Goal: Task Accomplishment & Management: Complete application form

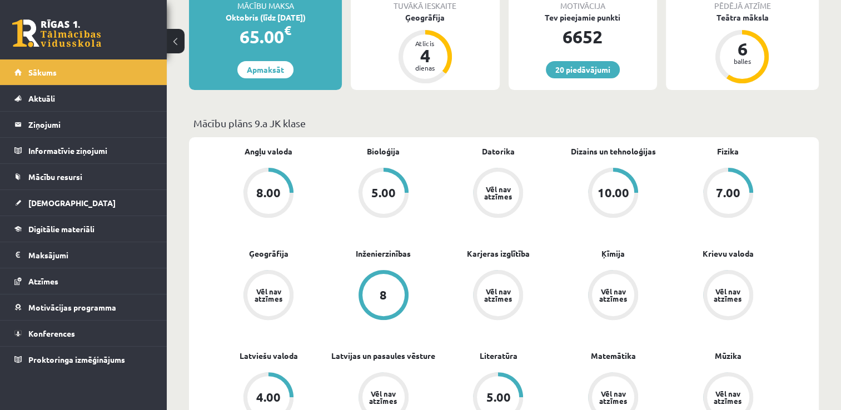
scroll to position [278, 0]
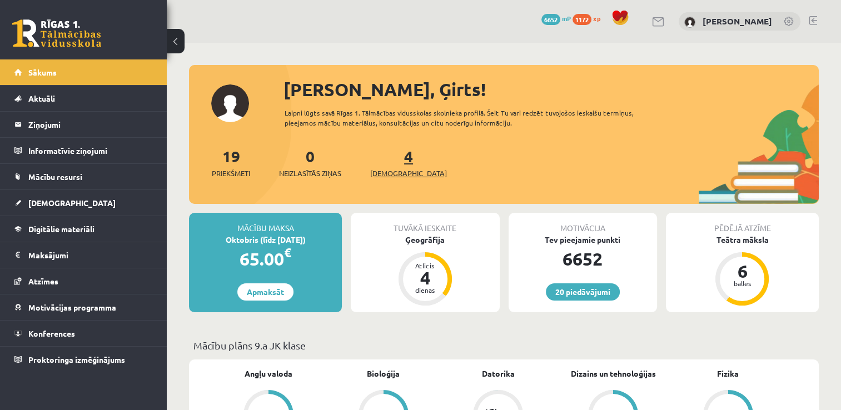
click at [394, 172] on span "[DEMOGRAPHIC_DATA]" at bounding box center [408, 173] width 77 height 11
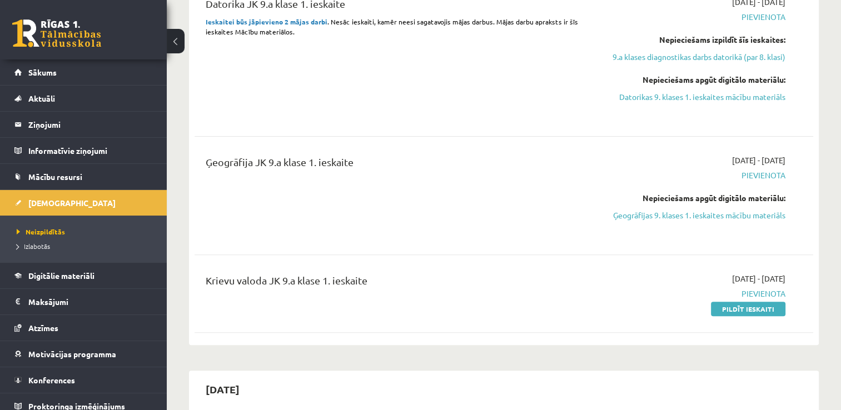
scroll to position [389, 0]
drag, startPoint x: 734, startPoint y: 310, endPoint x: 492, endPoint y: 52, distance: 353.5
click at [734, 310] on link "Pildīt ieskaiti" at bounding box center [748, 308] width 74 height 14
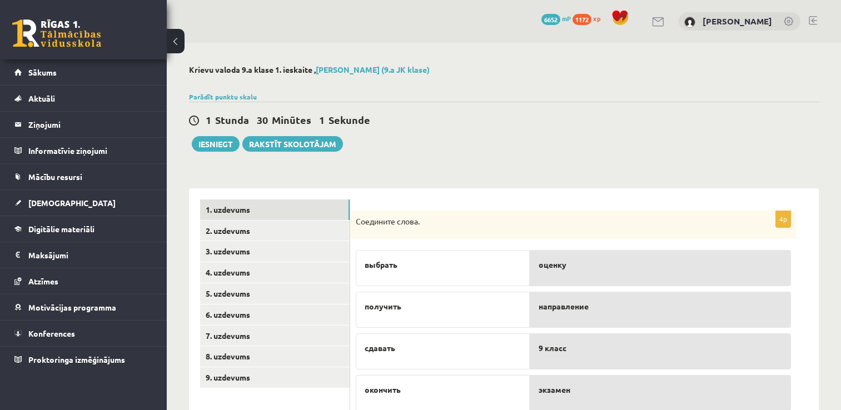
scroll to position [40, 0]
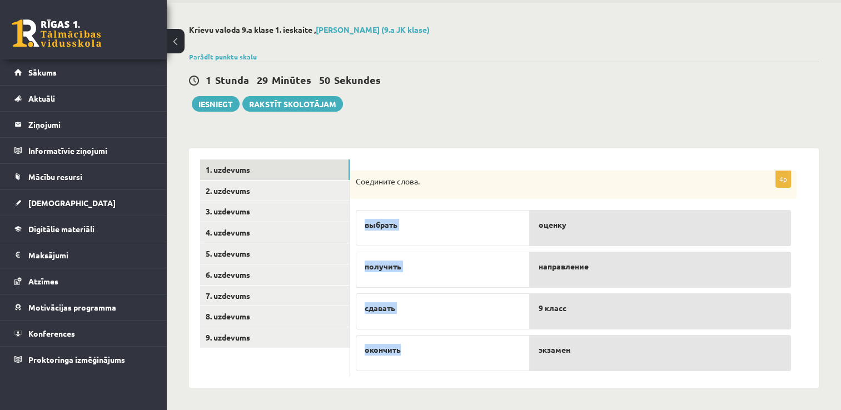
drag, startPoint x: 430, startPoint y: 355, endPoint x: 611, endPoint y: 380, distance: 183.6
click at [611, 380] on div "4p Соедините слова. выбрать получить сдавать окончить оценку направление 9 клас…" at bounding box center [584, 268] width 469 height 240
click at [613, 382] on div "4p Соедините слова. выбрать получить сдавать окончить оценку направление 9 клас…" at bounding box center [584, 268] width 469 height 240
drag, startPoint x: 573, startPoint y: 237, endPoint x: 518, endPoint y: 178, distance: 80.6
click at [518, 178] on p "Соедините слова." at bounding box center [546, 181] width 380 height 11
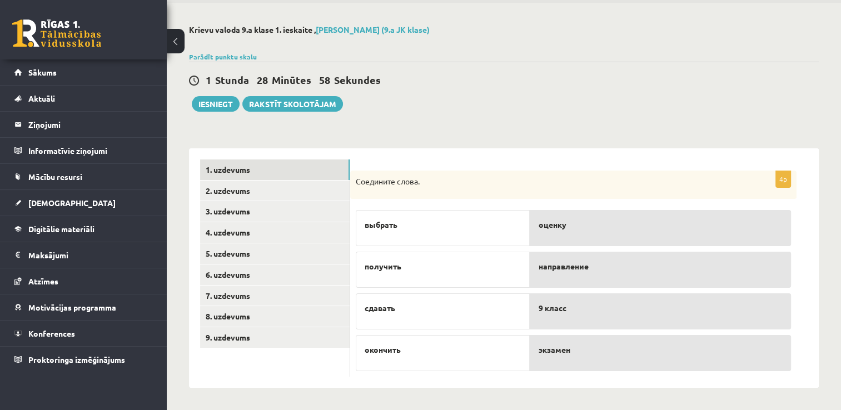
click at [486, 101] on div "1 Stunda 28 Minūtes 58 Sekundes Ieskaite saglabāta! Iesniegt Rakstīt skolotājam" at bounding box center [504, 87] width 630 height 50
click at [240, 190] on link "2. uzdevums" at bounding box center [275, 191] width 150 height 21
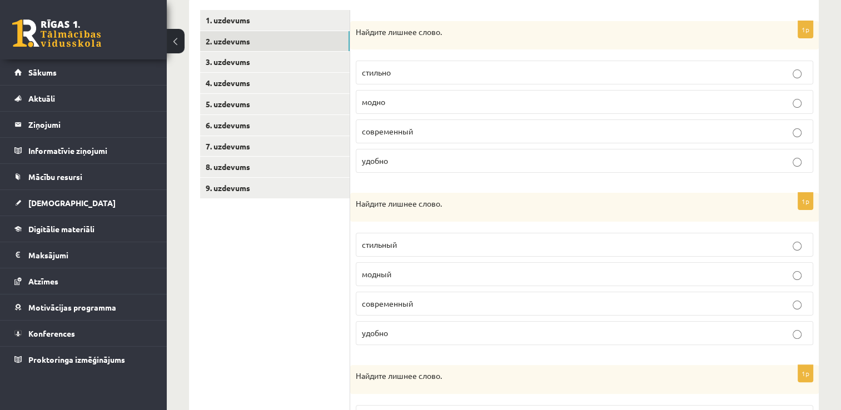
scroll to position [96, 0]
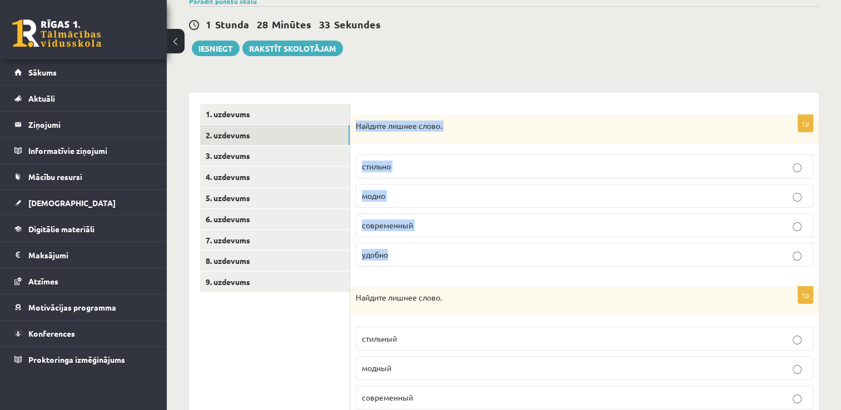
drag, startPoint x: 407, startPoint y: 257, endPoint x: 355, endPoint y: 135, distance: 132.5
click at [355, 135] on div "1p Найдите лишнее слово. стильно модно современный удобно" at bounding box center [584, 195] width 469 height 161
copy div "Найдите лишнее слово. стильно модно современный удобно"
click at [479, 104] on form "1p Найдите лишнее слово. стильно модно современный удобно 1p Найдите лишнее сло…" at bounding box center [584, 362] width 446 height 516
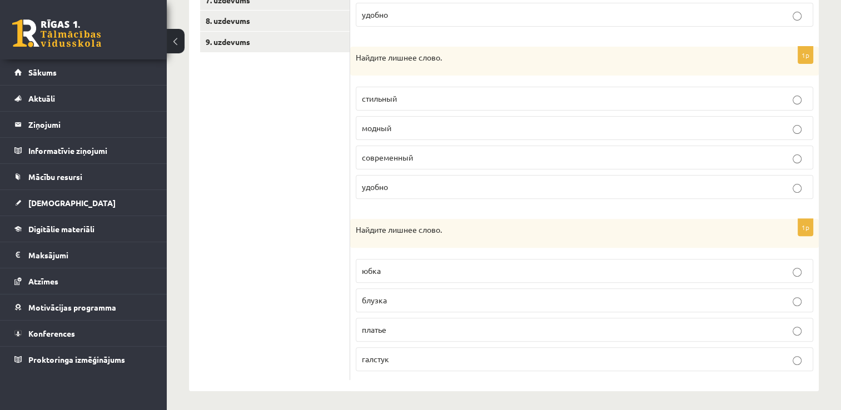
scroll to position [336, 0]
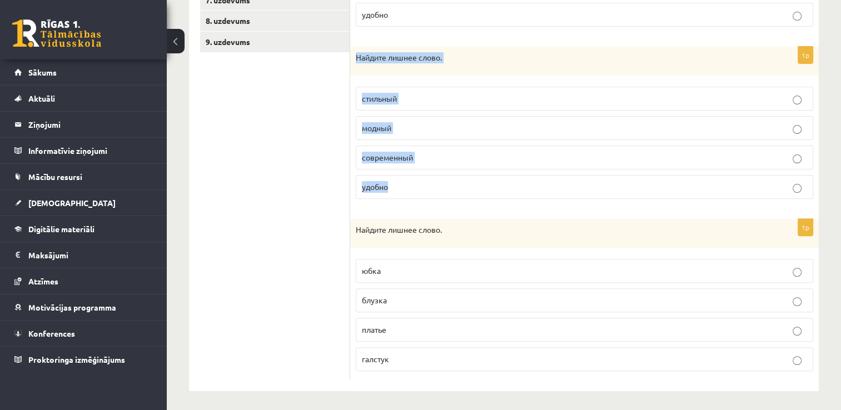
drag, startPoint x: 405, startPoint y: 183, endPoint x: 355, endPoint y: 59, distance: 133.9
click at [355, 59] on div "1p Найдите лишнее слово. стильный модный современный удобно" at bounding box center [584, 127] width 469 height 161
copy div "Найдите лишнее слово. стильный модный современный удобно"
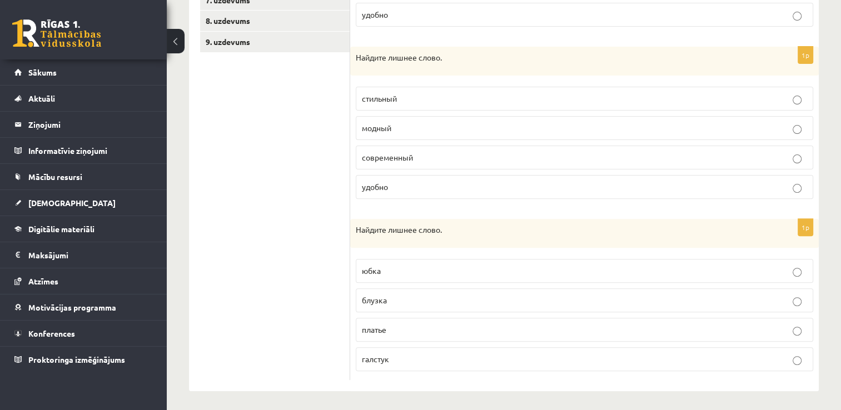
click at [238, 266] on ul "1. uzdevums 2. uzdevums 3. uzdevums 4. uzdevums 5. uzdevums 6. uzdevums 7. uzde…" at bounding box center [275, 122] width 150 height 516
drag, startPoint x: 398, startPoint y: 359, endPoint x: 354, endPoint y: 224, distance: 142.2
click at [354, 224] on div "1p Найдите лишнее слово. юбка блузка платье галстук" at bounding box center [584, 299] width 469 height 161
copy div "Найдите лишнее слово. юбка блузка платье галстук"
click at [254, 192] on ul "1. uzdevums 2. uzdevums 3. uzdevums 4. uzdevums 5. uzdevums 6. uzdevums 7. uzde…" at bounding box center [275, 122] width 150 height 516
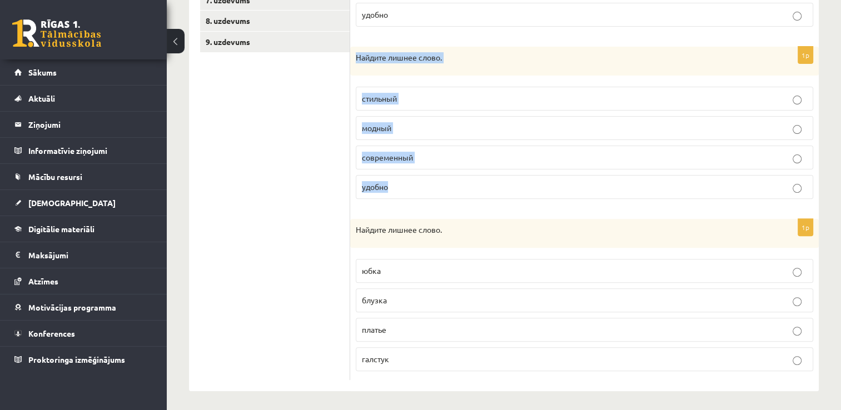
drag, startPoint x: 411, startPoint y: 190, endPoint x: 351, endPoint y: 54, distance: 148.0
click at [351, 54] on div "1p Найдите лишнее слово. стильный модный современный удобно" at bounding box center [584, 127] width 469 height 161
copy div "Найдите лишнее слово. стильный модный современный удобно"
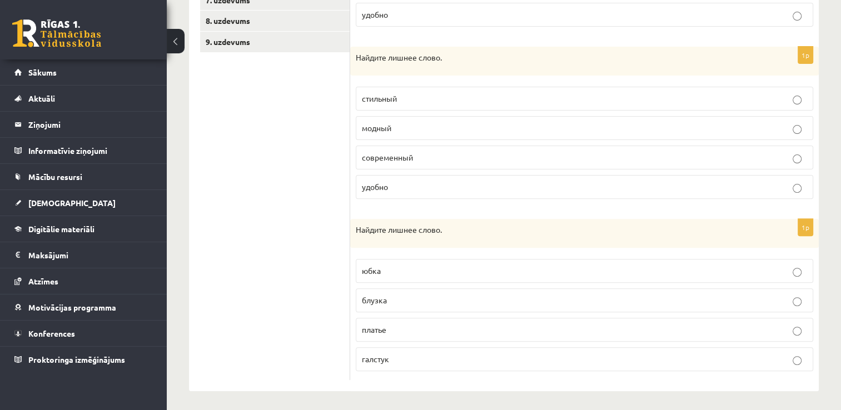
drag, startPoint x: 257, startPoint y: 208, endPoint x: 362, endPoint y: 197, distance: 105.7
click at [260, 207] on ul "1. uzdevums 2. uzdevums 3. uzdevums 4. uzdevums 5. uzdevums 6. uzdevums 7. uzde…" at bounding box center [275, 122] width 150 height 516
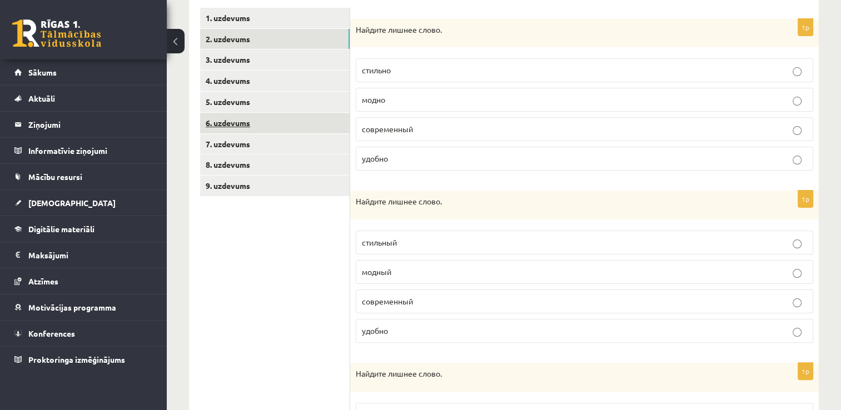
scroll to position [58, 0]
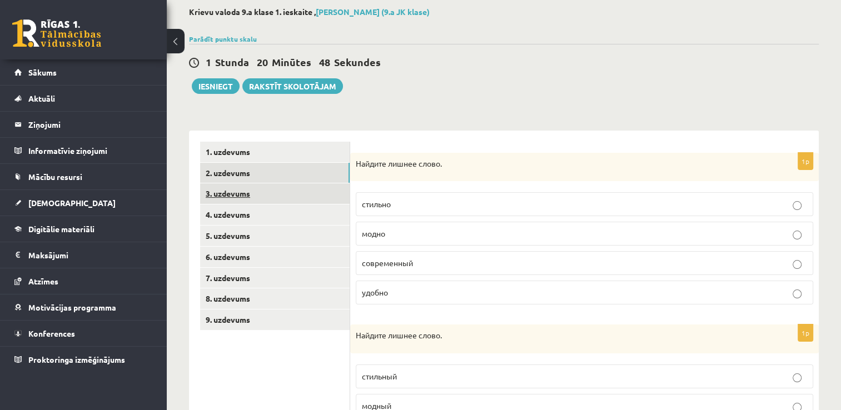
click at [239, 193] on link "3. uzdevums" at bounding box center [275, 193] width 150 height 21
click at [240, 196] on link "3. uzdevums" at bounding box center [275, 193] width 150 height 21
click at [400, 107] on div "**********" at bounding box center [504, 338] width 674 height 707
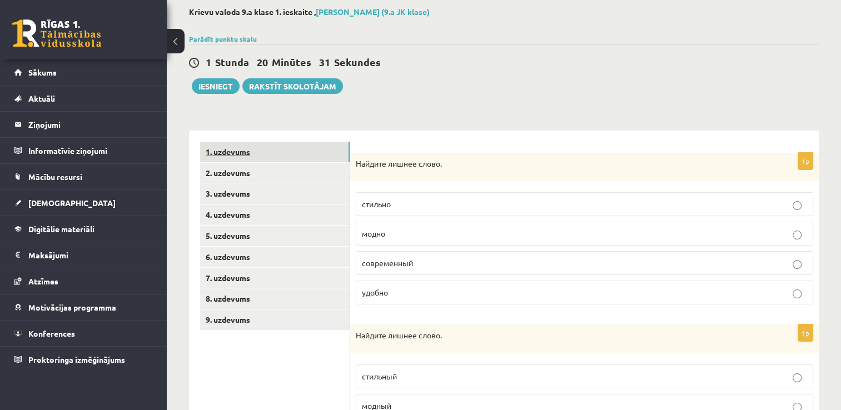
click at [233, 151] on link "1. uzdevums" at bounding box center [275, 152] width 150 height 21
click at [245, 195] on link "3. uzdevums" at bounding box center [275, 193] width 150 height 21
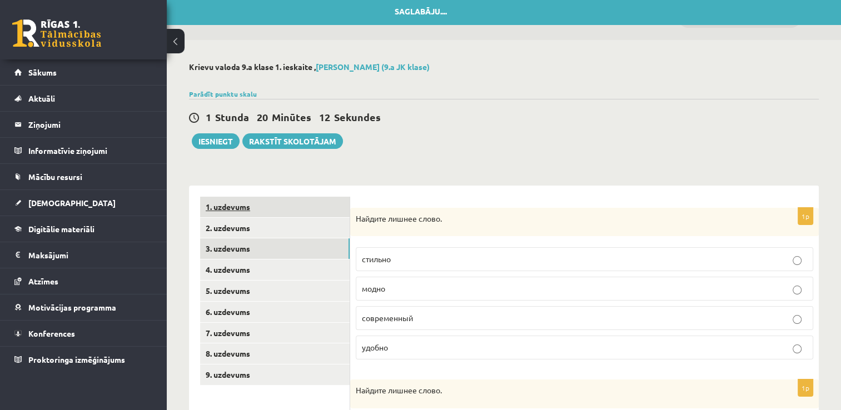
scroll to position [2, 0]
click at [242, 230] on link "2. uzdevums" at bounding box center [275, 228] width 150 height 21
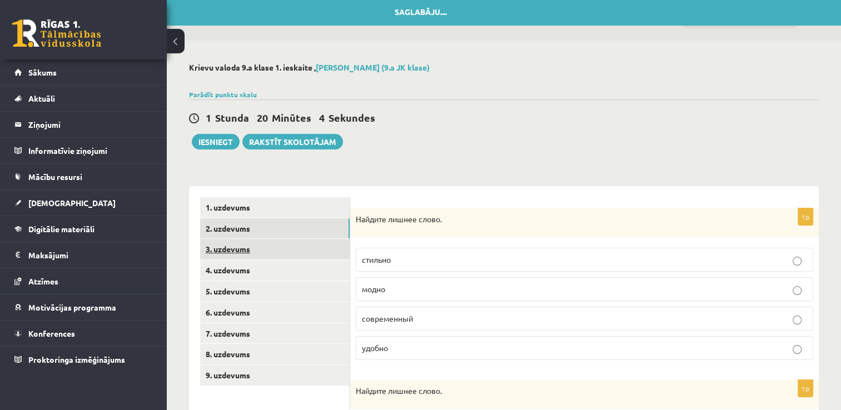
click at [248, 252] on link "3. uzdevums" at bounding box center [275, 249] width 150 height 21
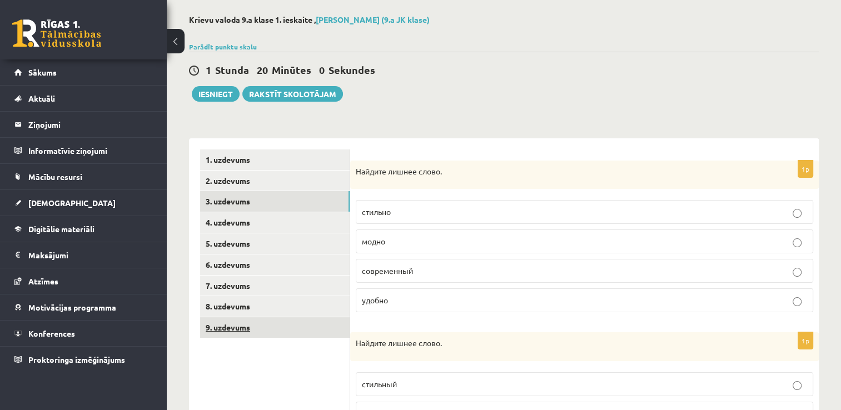
scroll to position [0, 0]
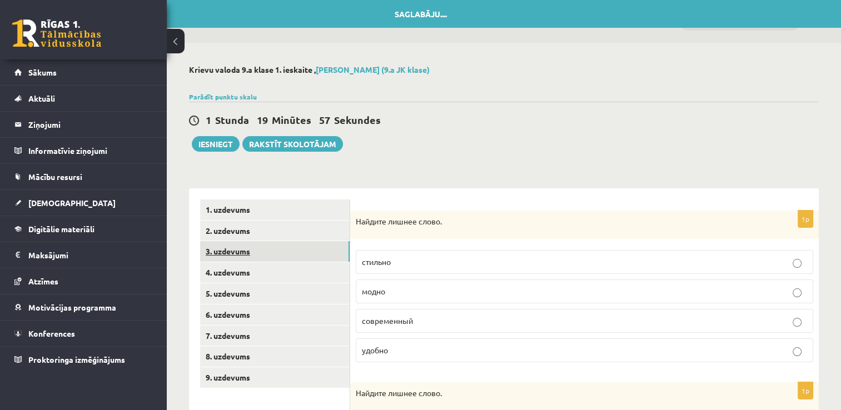
click at [243, 255] on link "3. uzdevums" at bounding box center [275, 251] width 150 height 21
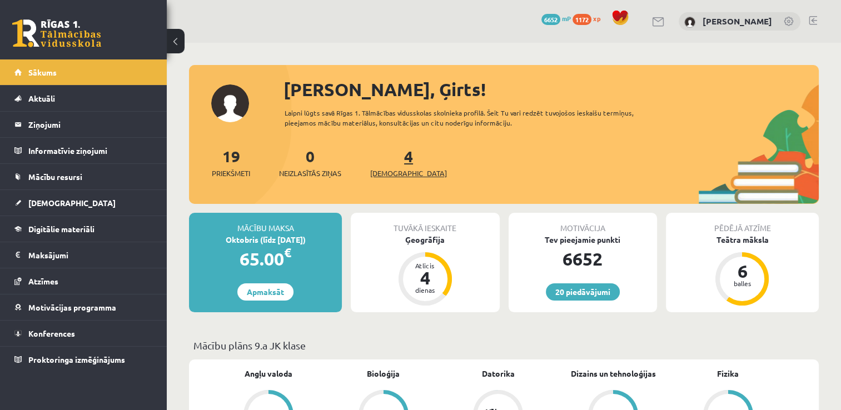
click at [389, 173] on span "[DEMOGRAPHIC_DATA]" at bounding box center [408, 173] width 77 height 11
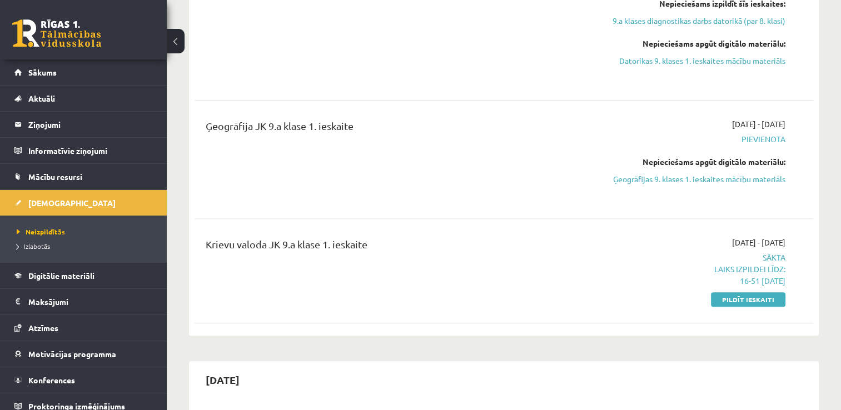
scroll to position [445, 0]
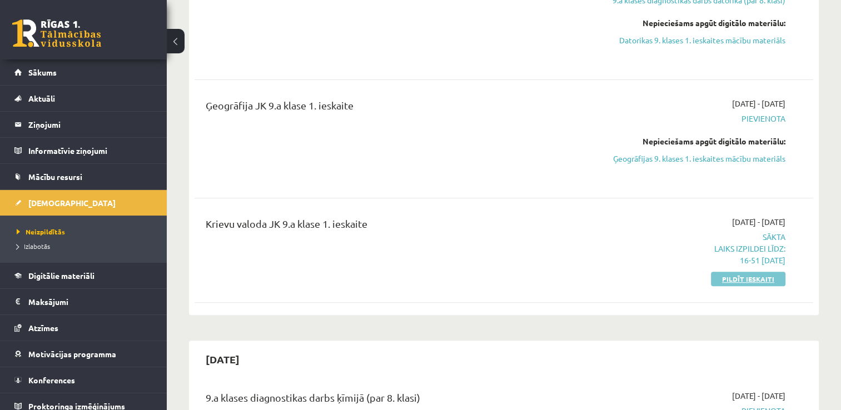
click at [750, 278] on link "Pildīt ieskaiti" at bounding box center [748, 279] width 74 height 14
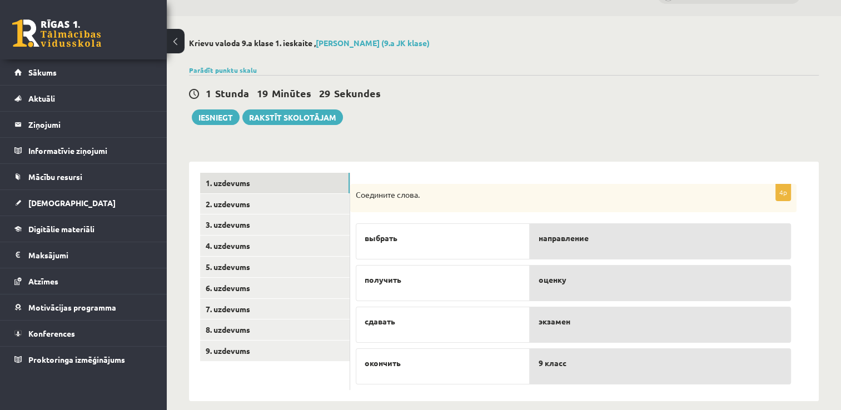
scroll to position [40, 0]
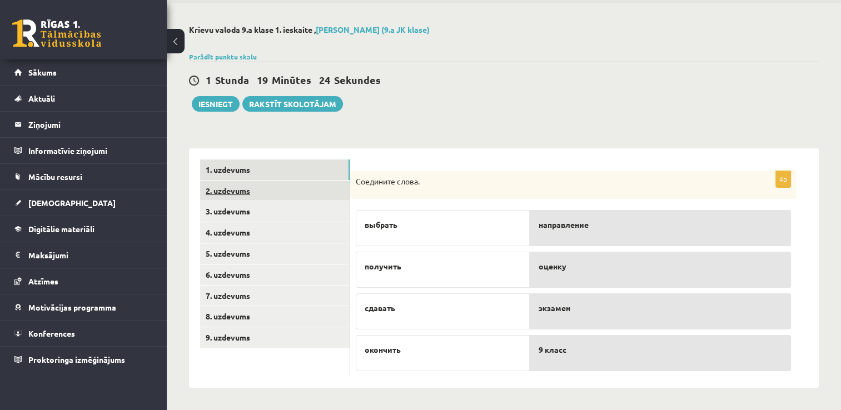
click at [232, 188] on link "2. uzdevums" at bounding box center [275, 191] width 150 height 21
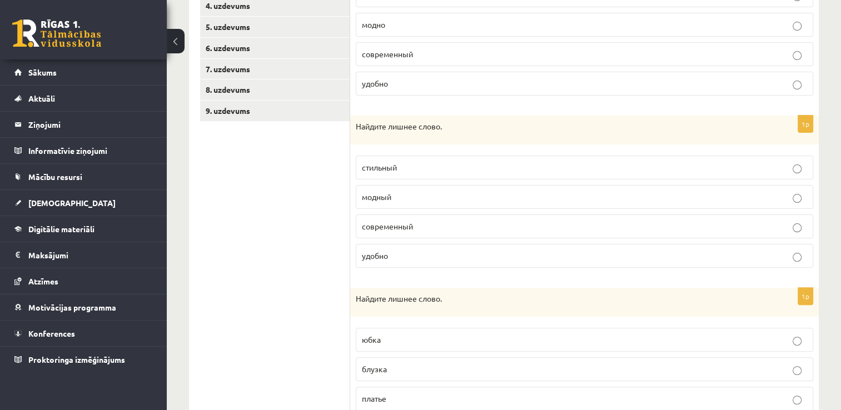
scroll to position [113, 0]
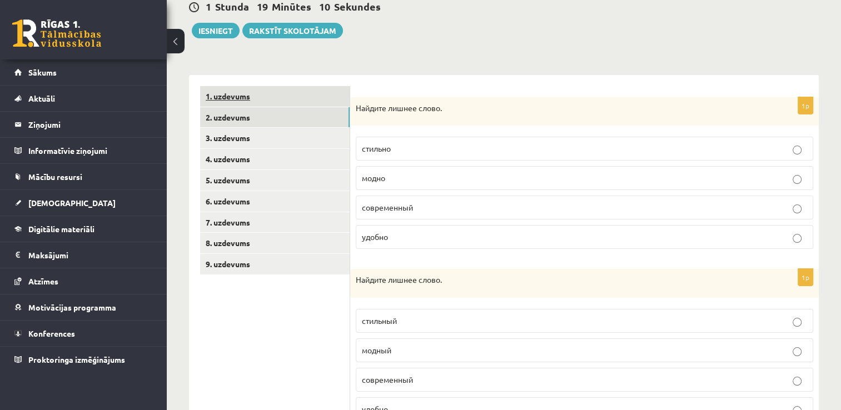
click at [249, 97] on link "1. uzdevums" at bounding box center [275, 96] width 150 height 21
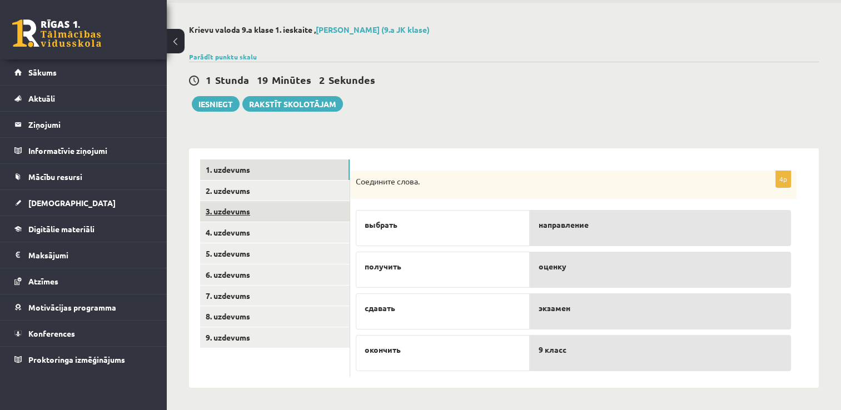
click at [247, 215] on link "3. uzdevums" at bounding box center [275, 211] width 150 height 21
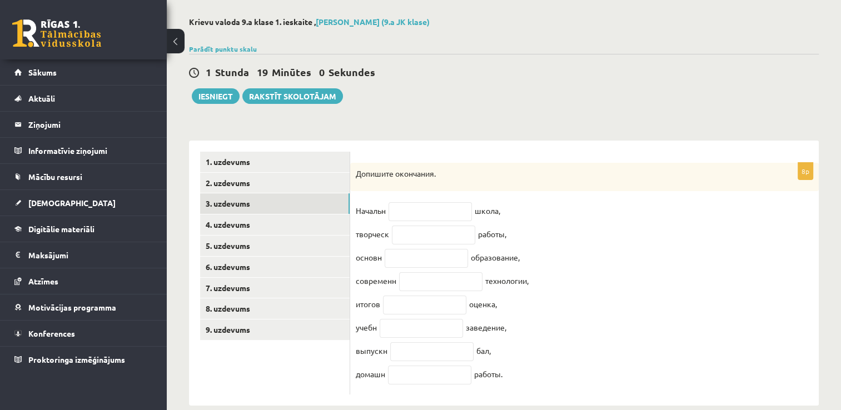
scroll to position [73, 0]
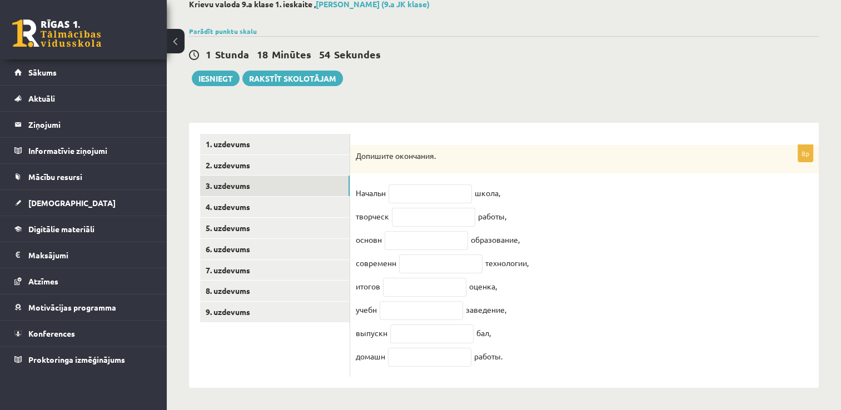
drag, startPoint x: 519, startPoint y: 361, endPoint x: 356, endPoint y: 148, distance: 268.5
click at [356, 148] on div "8p Допишите окончания. Начальн школа, творческ работы, основн образование, совр…" at bounding box center [584, 261] width 469 height 232
copy div "Допишите окончания. Начальн школа, творческ работы, основн образование, совреме…"
drag, startPoint x: 652, startPoint y: 263, endPoint x: 645, endPoint y: 256, distance: 9.8
click at [652, 263] on fieldset "Начальн школа, творческ работы, основн образование, современн технологии, итого…" at bounding box center [585, 278] width 458 height 187
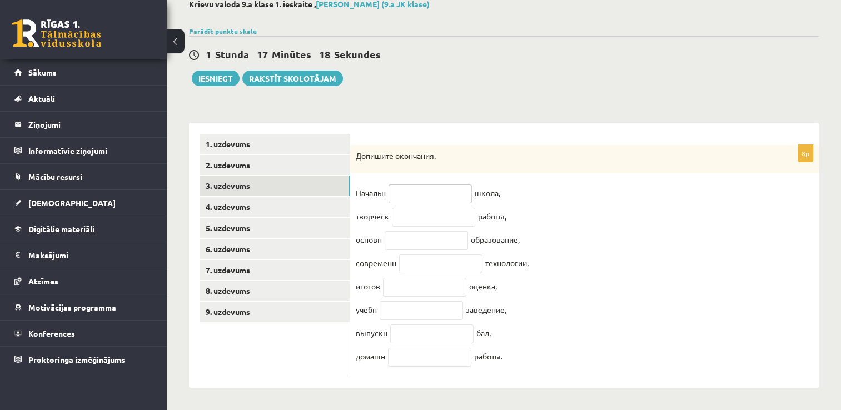
paste input "**"
type input "**"
click at [430, 208] on input "text" at bounding box center [433, 217] width 83 height 19
click at [626, 208] on fieldset "Начальн ** школа, творческ работы, основн образование, современн технологии, ит…" at bounding box center [585, 278] width 458 height 187
paste input "**"
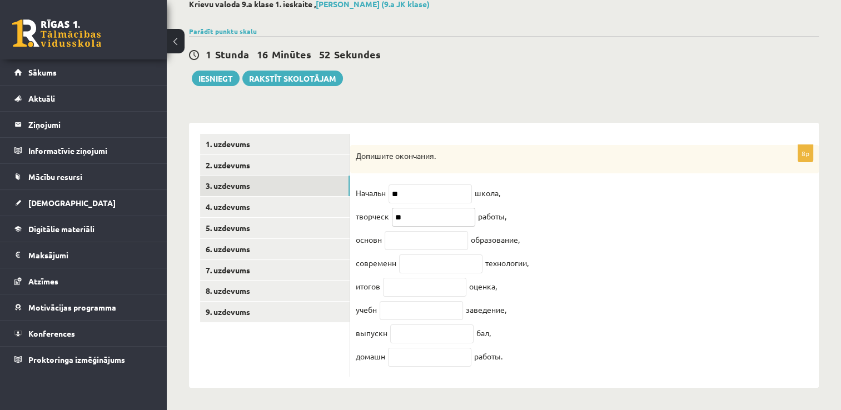
type input "**"
paste input "**"
type input "**"
paste input "**"
type input "**"
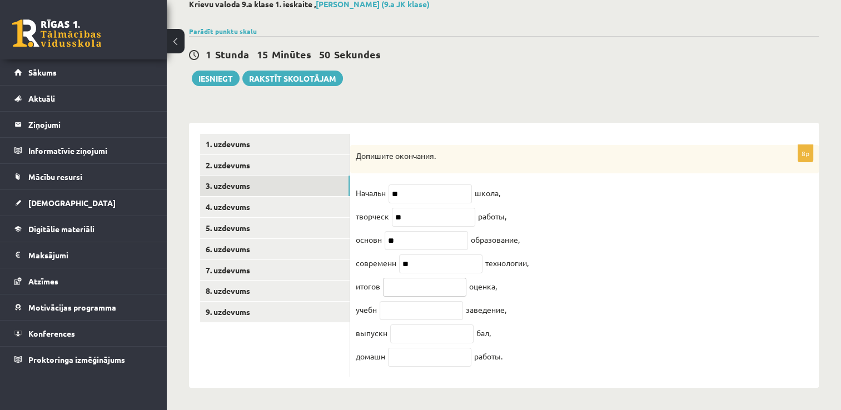
paste input "**"
type input "**"
paste input "**"
type input "**"
paste input "**"
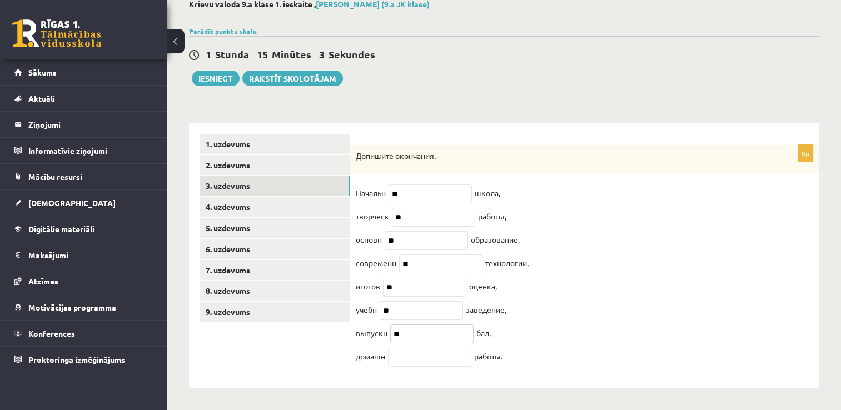
type input "**"
click at [422, 356] on input "text" at bounding box center [429, 357] width 83 height 19
paste input "**"
type input "**"
click at [240, 198] on link "4. uzdevums" at bounding box center [275, 207] width 150 height 21
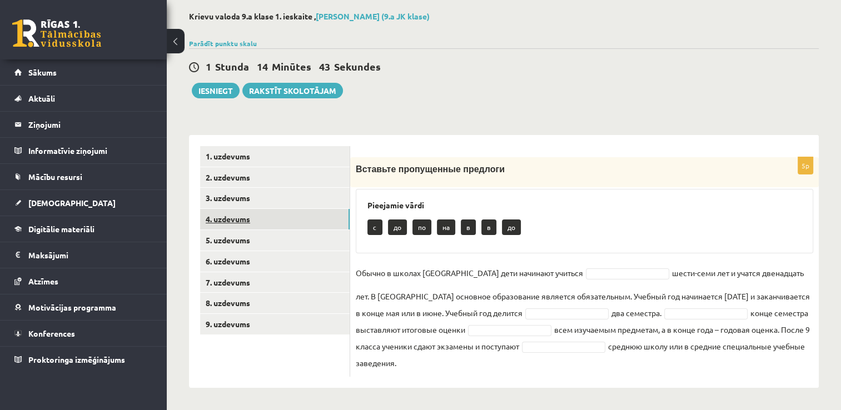
scroll to position [53, 0]
drag, startPoint x: 434, startPoint y: 365, endPoint x: 355, endPoint y: 176, distance: 204.8
click at [355, 176] on div "5p Вставьте пропущенные предлоги Pieejamie vārdi c до по на в в до Обычно в шко…" at bounding box center [584, 268] width 469 height 220
copy div "Вставьте пропущенные предлоги Pieejamie vārdi c до по на в в до Обычно в школах…"
click at [566, 232] on div "c до по на в в до" at bounding box center [584, 229] width 434 height 26
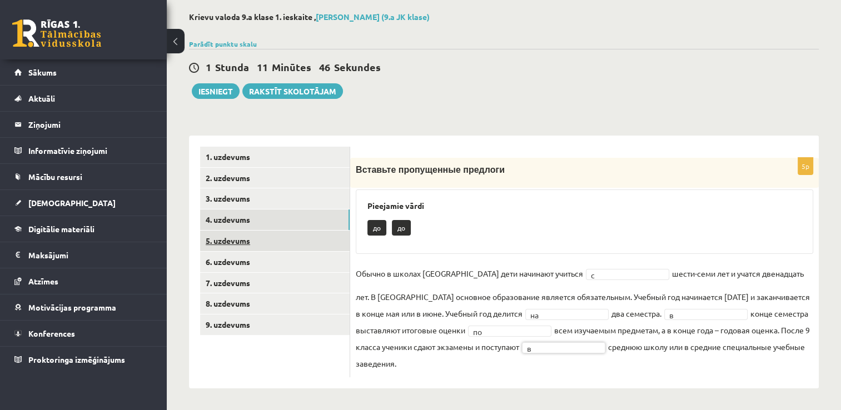
click at [222, 236] on link "5. uzdevums" at bounding box center [275, 241] width 150 height 21
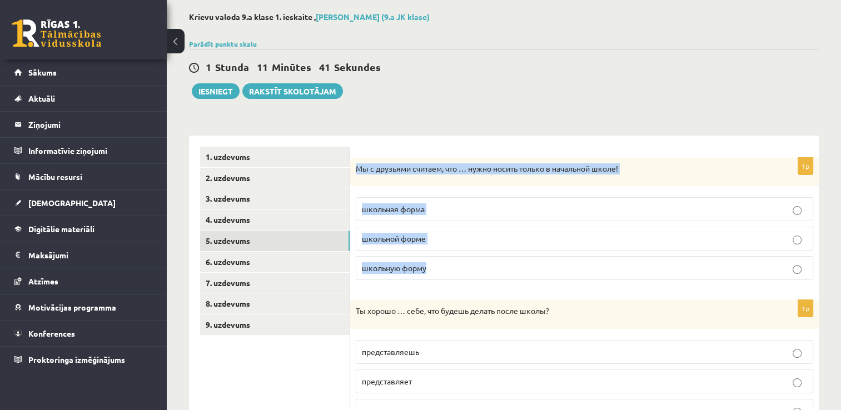
drag, startPoint x: 442, startPoint y: 262, endPoint x: 352, endPoint y: 166, distance: 131.7
click at [352, 166] on div "1p Мы с друзьями считаем, что … нужно носить только в начальной школе! школьная…" at bounding box center [584, 224] width 469 height 132
copy div "Мы с друзьями считаем, что … нужно носить только в начальной школе! школьная фо…"
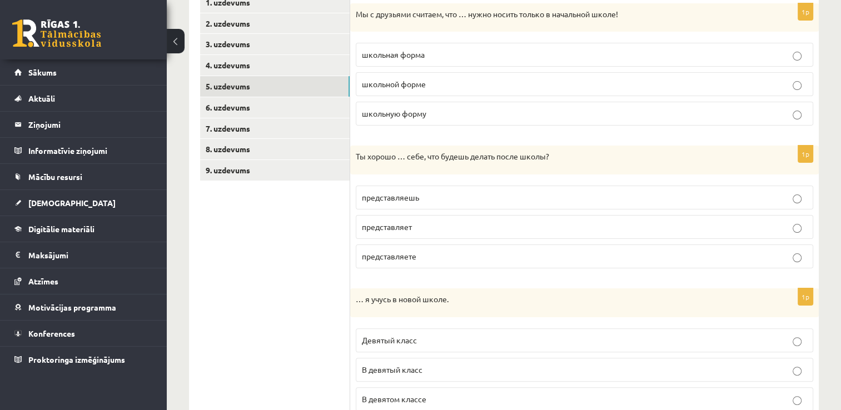
scroll to position [220, 0]
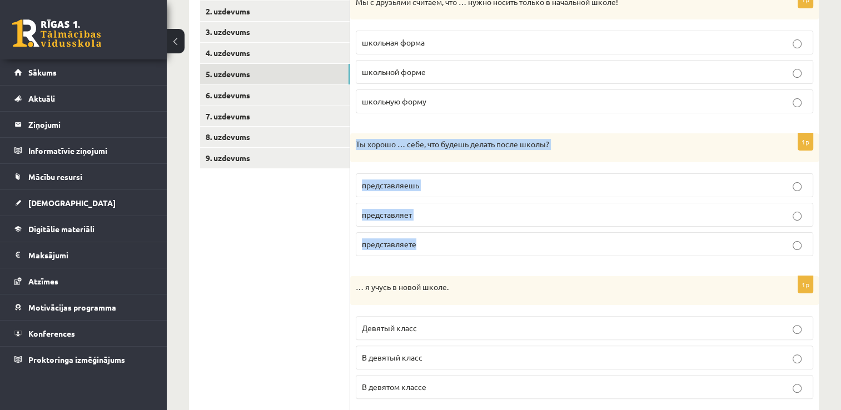
drag, startPoint x: 429, startPoint y: 241, endPoint x: 355, endPoint y: 146, distance: 120.4
click at [355, 146] on div "1p Ты хорошо … себе, что будешь делать после школы? представляешь представляет …" at bounding box center [584, 199] width 469 height 132
copy div "Ты хорошо … себе, что будешь делать после школы? представляешь представляет пре…"
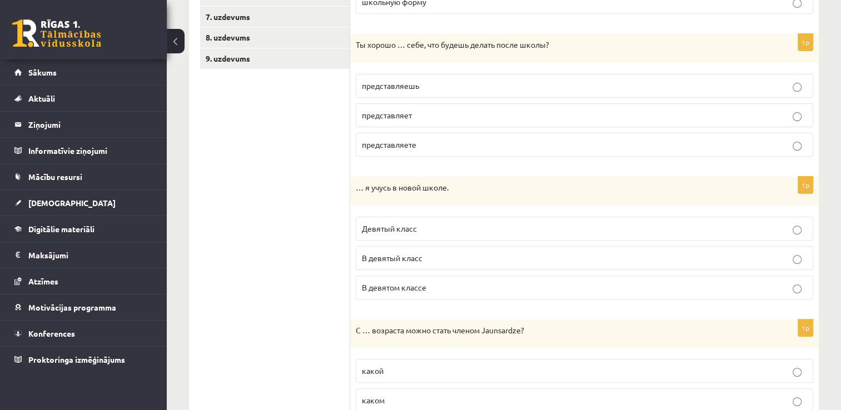
scroll to position [331, 0]
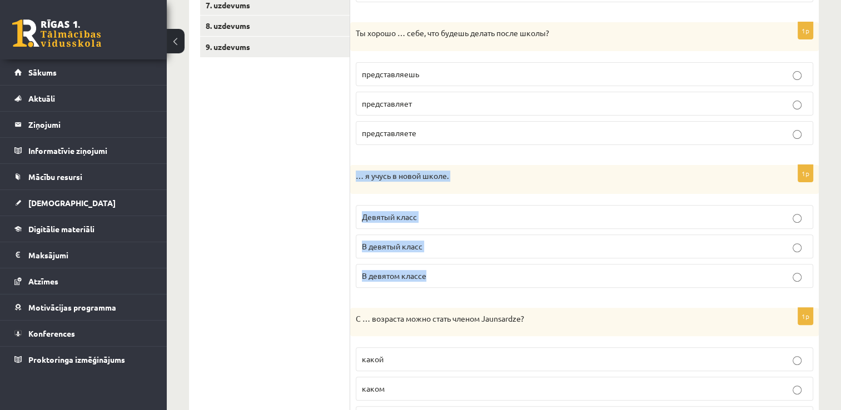
drag, startPoint x: 376, startPoint y: 270, endPoint x: 351, endPoint y: 180, distance: 93.3
click at [351, 180] on div "1p … я учусь в новой школе. Девятый класс В девятый класс В девятом классе" at bounding box center [584, 231] width 469 height 132
copy div "… я учусь в новой школе. Девятый класс В девятый класс В девятом классе"
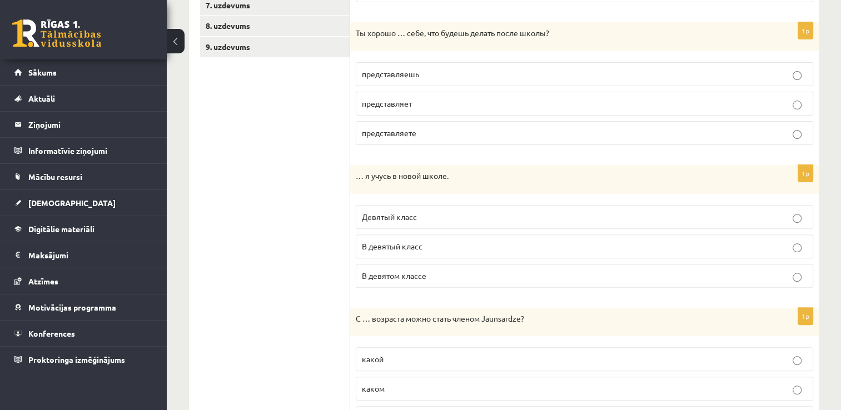
click at [803, 279] on p "В девятом классе" at bounding box center [584, 276] width 445 height 12
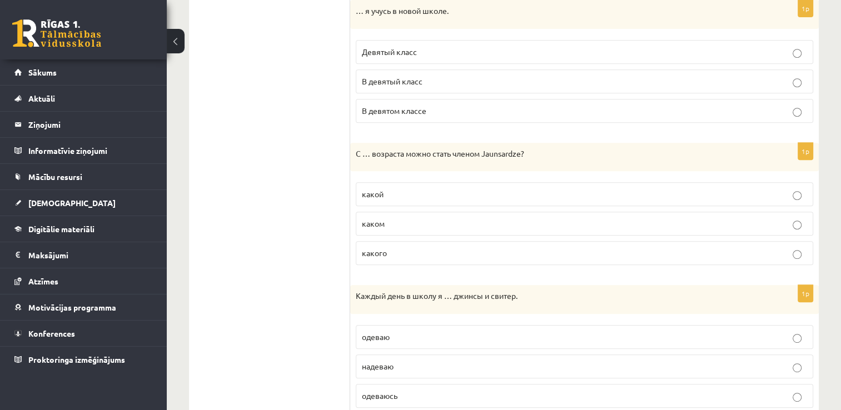
scroll to position [498, 0]
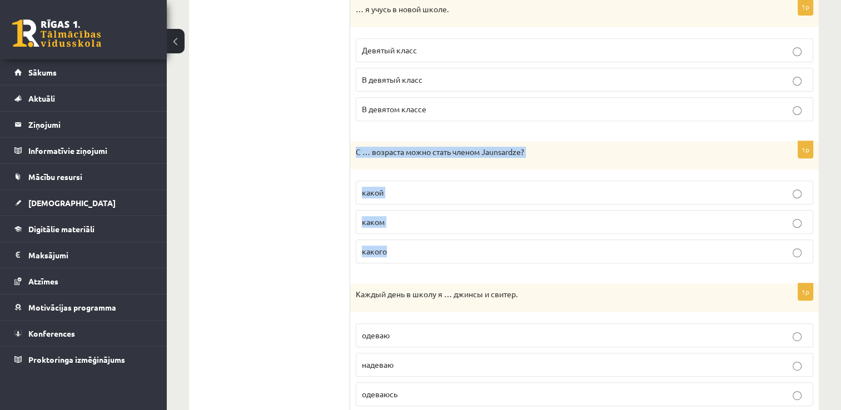
drag, startPoint x: 398, startPoint y: 250, endPoint x: 354, endPoint y: 157, distance: 102.9
click at [354, 157] on div "1p С … возраста можно стать членом Jaunsardze? какой каком какого" at bounding box center [584, 207] width 469 height 132
copy div "С … возраста можно стать членом Jaunsardze? какой каком какого"
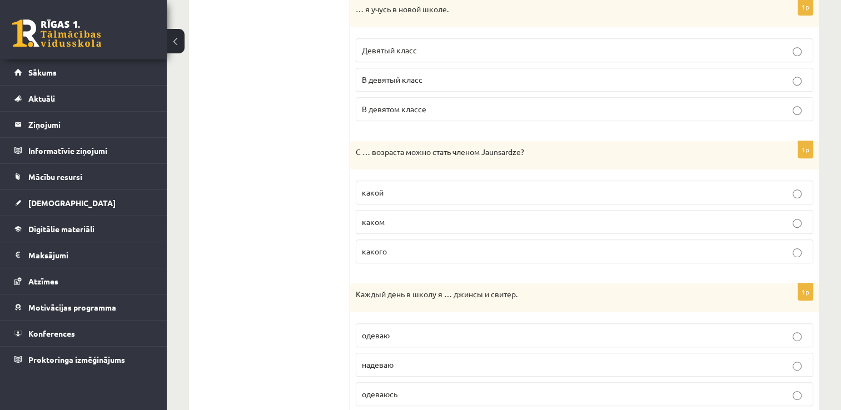
click at [235, 182] on ul "1. uzdevums 2. uzdevums 3. uzdevums 4. uzdevums 5. uzdevums 6. uzdevums 7. uzde…" at bounding box center [275, 415] width 150 height 1426
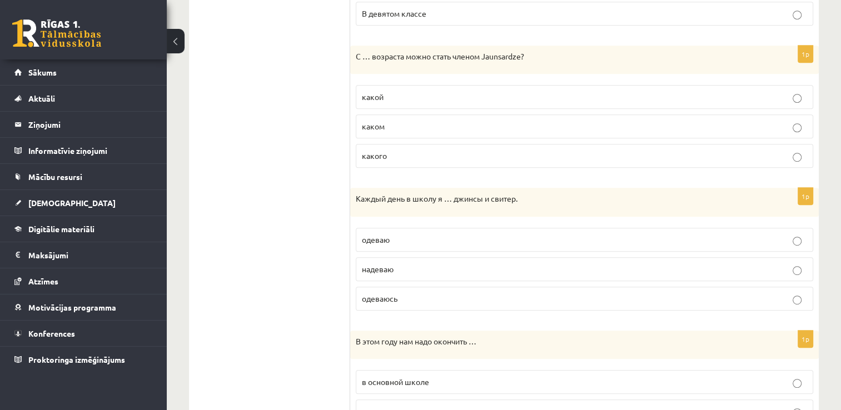
scroll to position [609, 0]
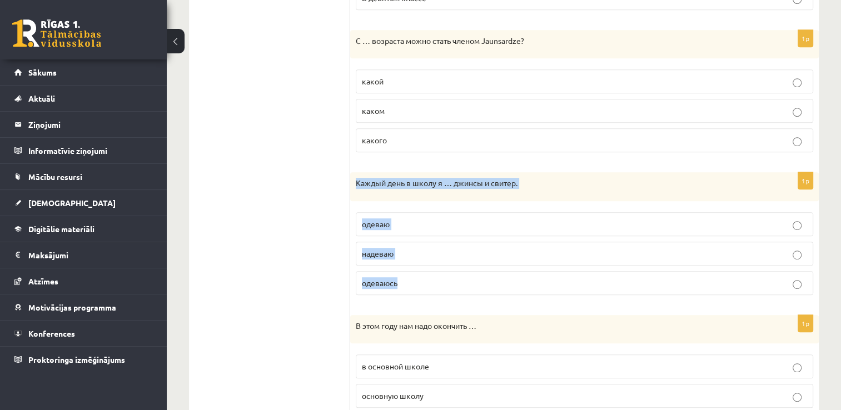
drag, startPoint x: 407, startPoint y: 284, endPoint x: 353, endPoint y: 181, distance: 115.6
click at [353, 181] on div "1p Каждый день в школу я … джинсы и свитер. одеваю надеваю одеваюсь" at bounding box center [584, 238] width 469 height 132
copy div "Каждый день в школу я … джинсы и свитер. одеваю надеваю одеваюсь"
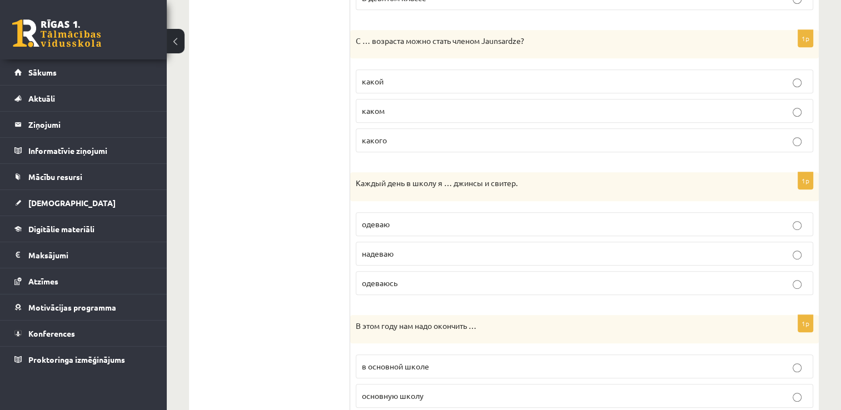
click at [221, 190] on ul "1. uzdevums 2. uzdevums 3. uzdevums 4. uzdevums 5. uzdevums 6. uzdevums 7. uzde…" at bounding box center [275, 304] width 150 height 1426
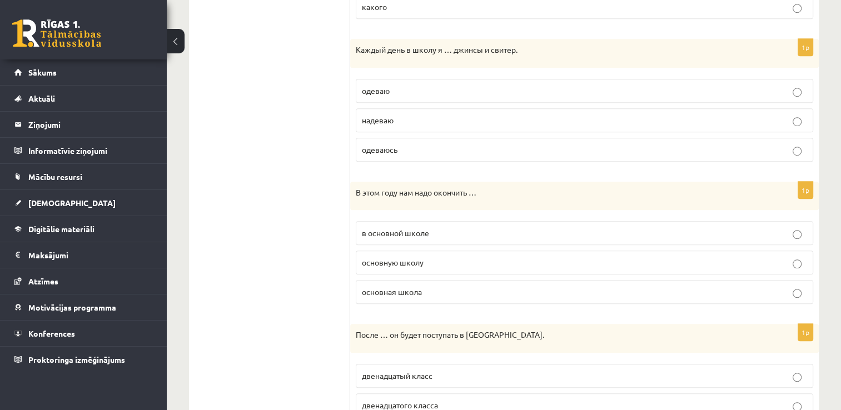
scroll to position [775, 0]
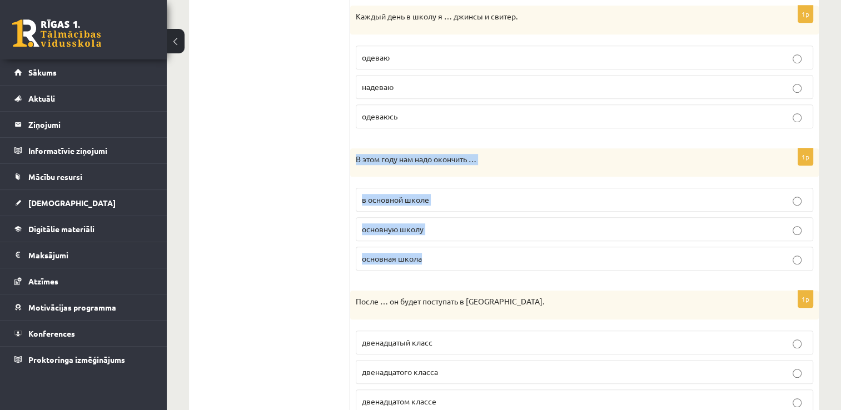
drag, startPoint x: 449, startPoint y: 259, endPoint x: 351, endPoint y: 157, distance: 141.5
click at [351, 157] on div "1p В этом году нам надо окончить … в основной школе основную школу основная шко…" at bounding box center [584, 214] width 469 height 132
copy div "В этом году нам надо окончить … в основной школе основную школу основная школа"
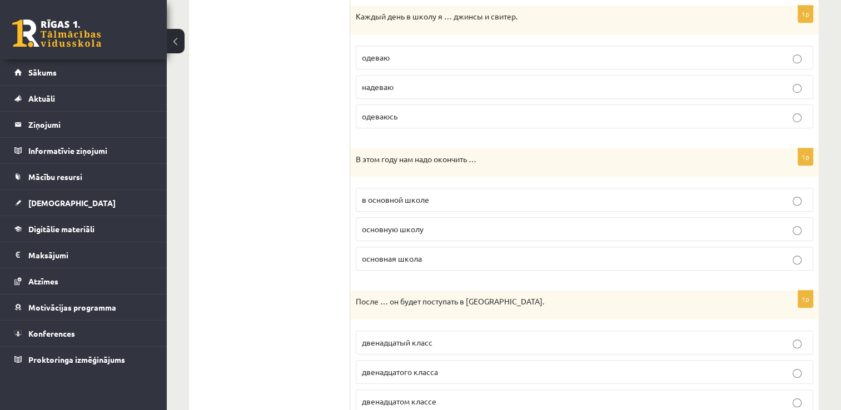
click at [313, 257] on ul "1. uzdevums 2. uzdevums 3. uzdevums 4. uzdevums 5. uzdevums 6. uzdevums 7. uzde…" at bounding box center [275, 137] width 150 height 1426
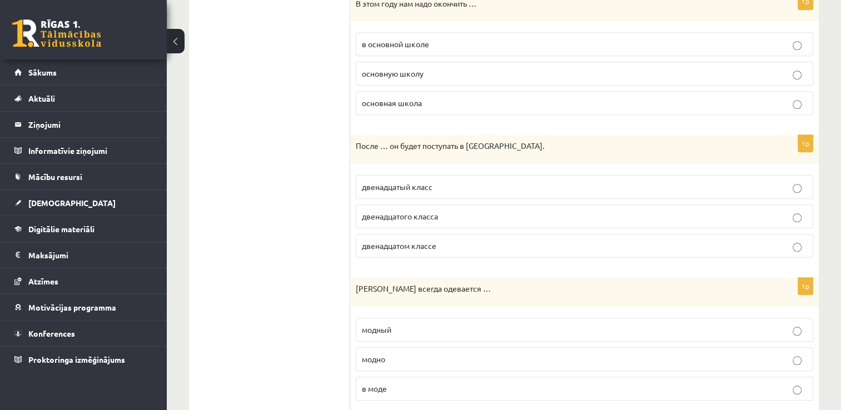
scroll to position [942, 0]
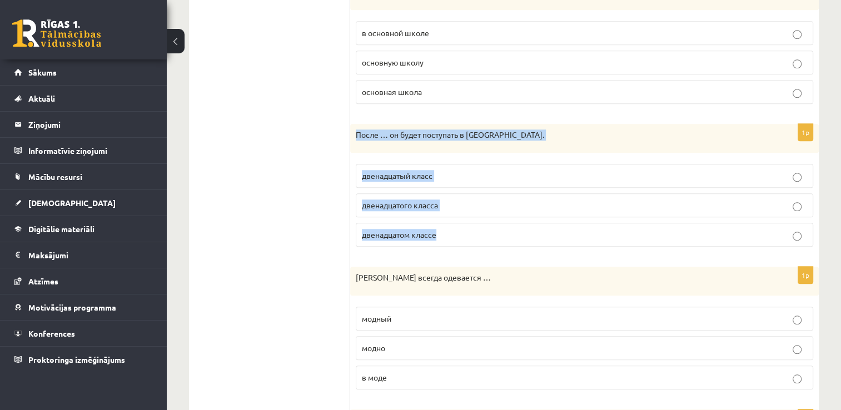
drag, startPoint x: 452, startPoint y: 234, endPoint x: 352, endPoint y: 132, distance: 143.1
click at [352, 132] on div "1p После … он будет поступать в Спортивную академию. двенадцатый класс двенадца…" at bounding box center [584, 190] width 469 height 132
copy div "После … он будет поступать в Спортивную академию. двенадцатый класс двенадцатог…"
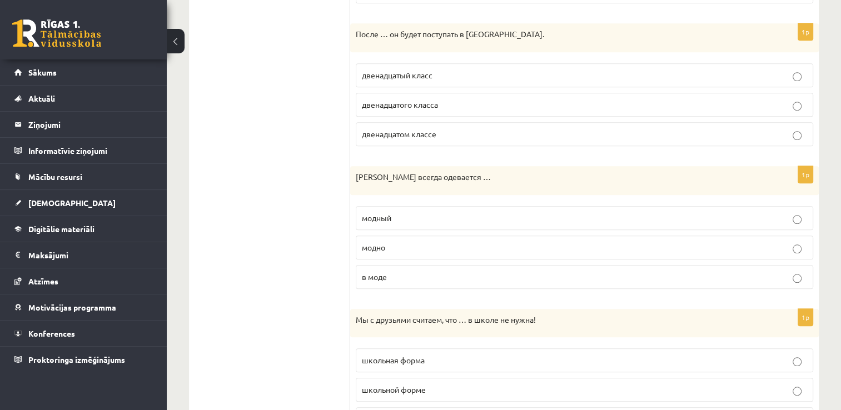
scroll to position [1053, 0]
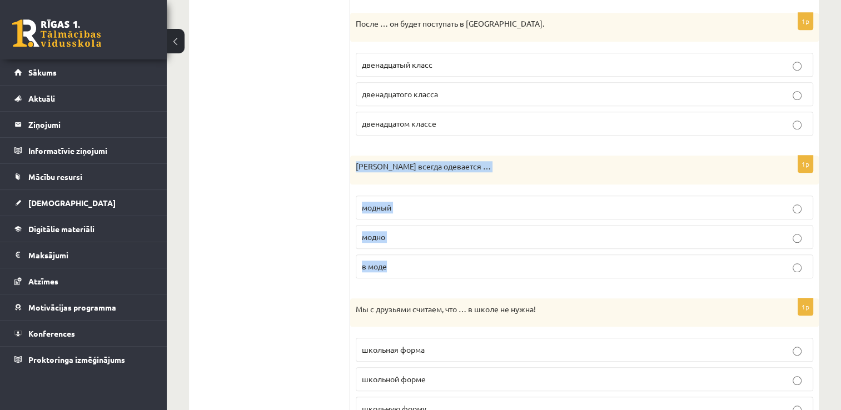
drag, startPoint x: 389, startPoint y: 265, endPoint x: 356, endPoint y: 168, distance: 102.3
click at [356, 168] on div "1p Марина всегда одевается … модный модно в моде" at bounding box center [584, 222] width 469 height 132
copy div "Марина всегда одевается … модный модно в моде"
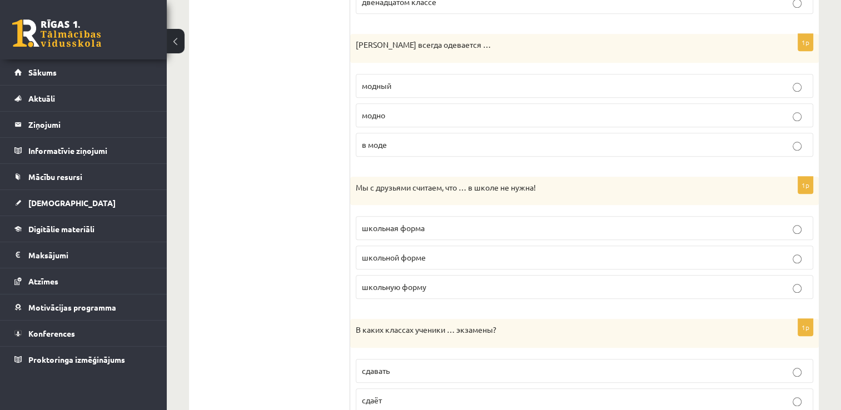
scroll to position [1220, 0]
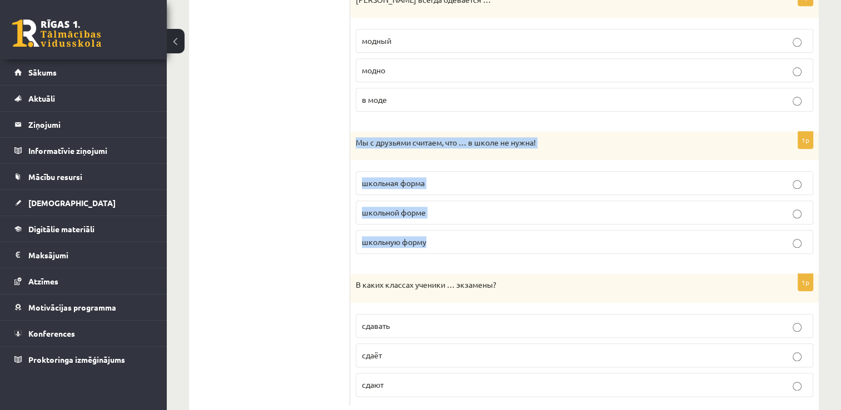
drag, startPoint x: 405, startPoint y: 239, endPoint x: 354, endPoint y: 136, distance: 114.9
click at [354, 136] on div "1p Мы с друзьями считаем, что … в школе не нужна! школьная форма школьной форме…" at bounding box center [584, 198] width 469 height 132
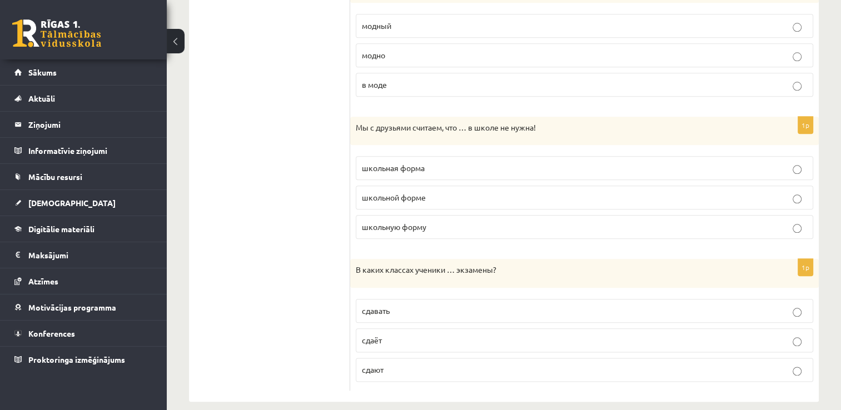
scroll to position [1242, 0]
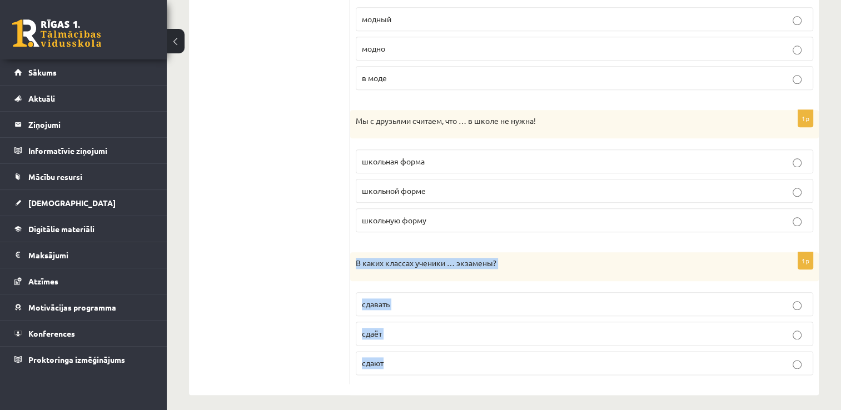
drag, startPoint x: 396, startPoint y: 362, endPoint x: 356, endPoint y: 261, distance: 108.5
click at [356, 261] on div "1p В каких классах ученики … экзамены? сдавать сдаёт сдают" at bounding box center [584, 318] width 469 height 132
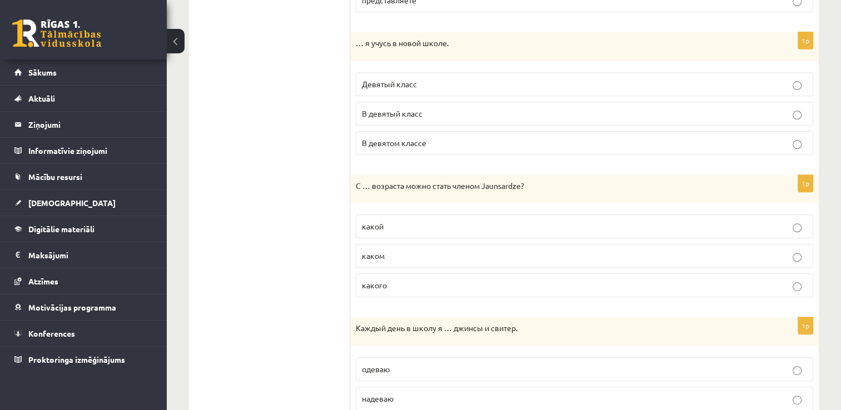
scroll to position [130, 0]
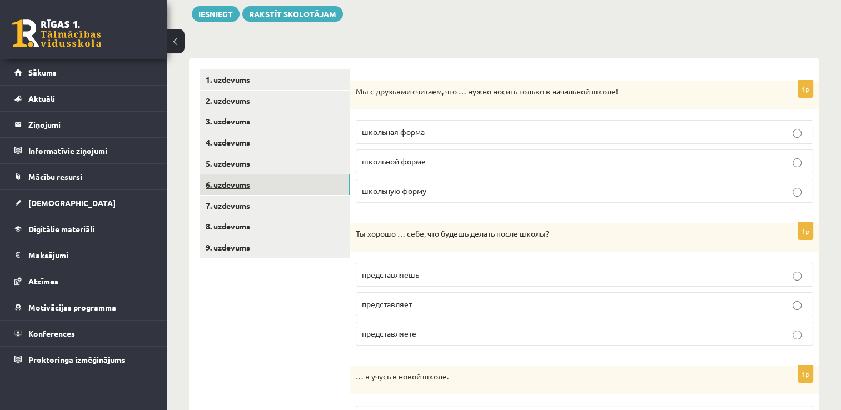
click at [240, 182] on link "6. uzdevums" at bounding box center [275, 185] width 150 height 21
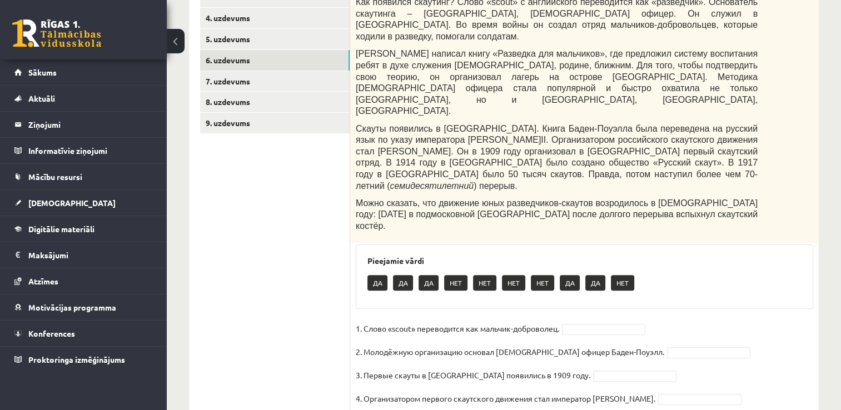
scroll to position [262, 0]
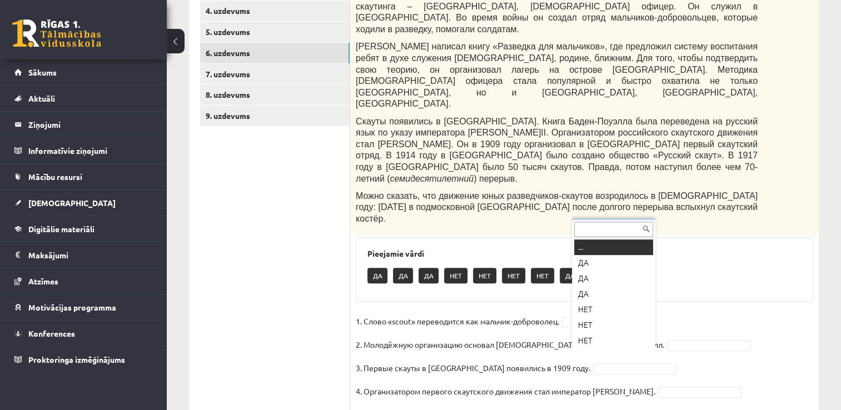
drag, startPoint x: 571, startPoint y: 356, endPoint x: 541, endPoint y: 348, distance: 31.5
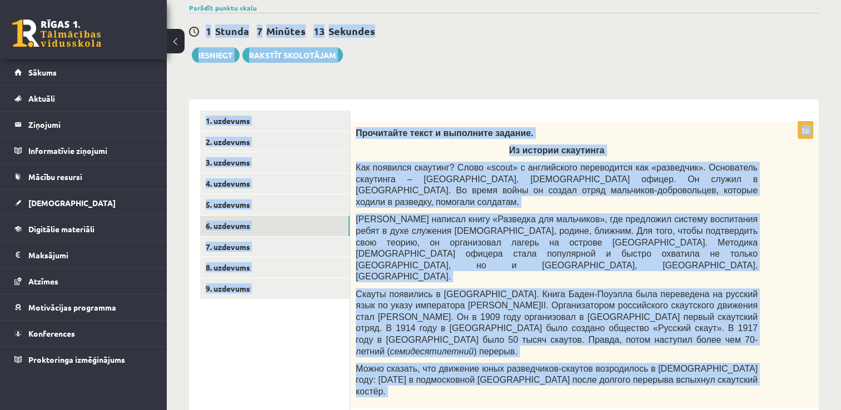
scroll to position [85, 0]
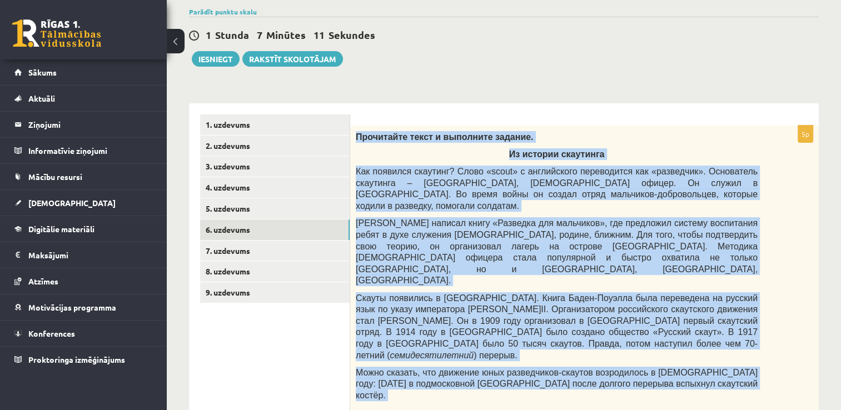
drag, startPoint x: 565, startPoint y: 354, endPoint x: 353, endPoint y: 129, distance: 309.1
click at [353, 129] on div "5p Прочитайте текст и выполните задание. Из истории скаутинга Как появился скау…" at bounding box center [584, 369] width 469 height 486
click at [518, 67] on div "**********" at bounding box center [504, 302] width 674 height 688
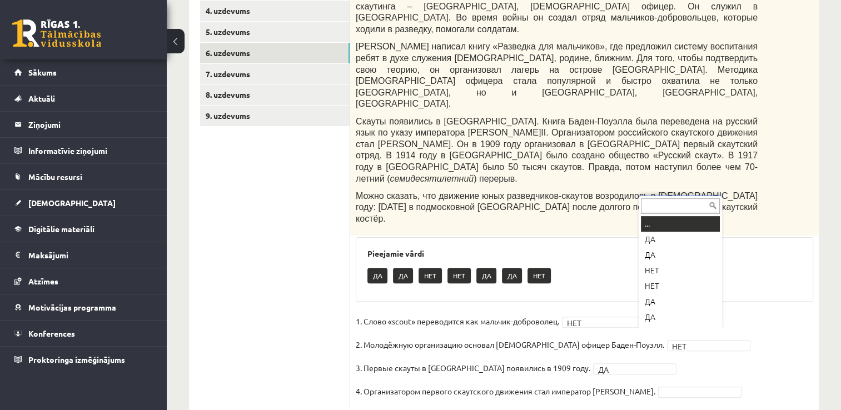
scroll to position [13, 0]
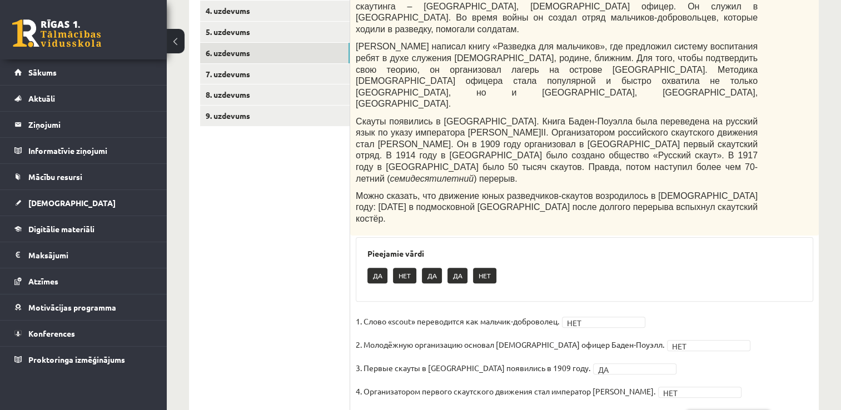
click at [684, 364] on fieldset "1. Слово «scout» переводится как мальчик-доброволец. НЕТ *** 2. Молодёжную орга…" at bounding box center [585, 371] width 458 height 117
click at [238, 75] on link "7. uzdevums" at bounding box center [275, 74] width 150 height 21
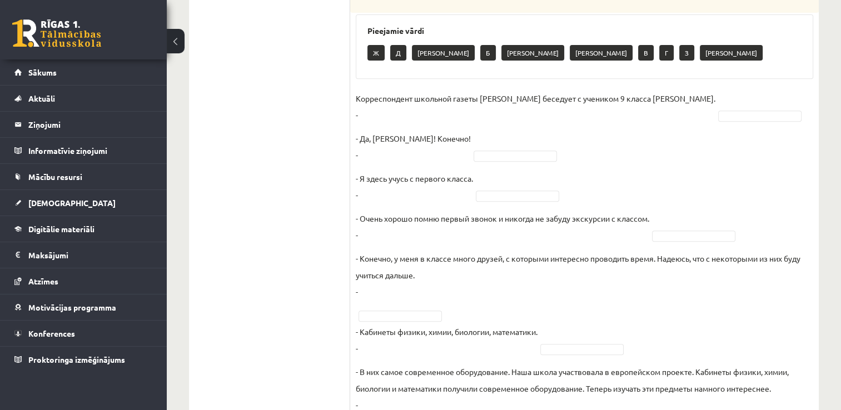
scroll to position [417, 0]
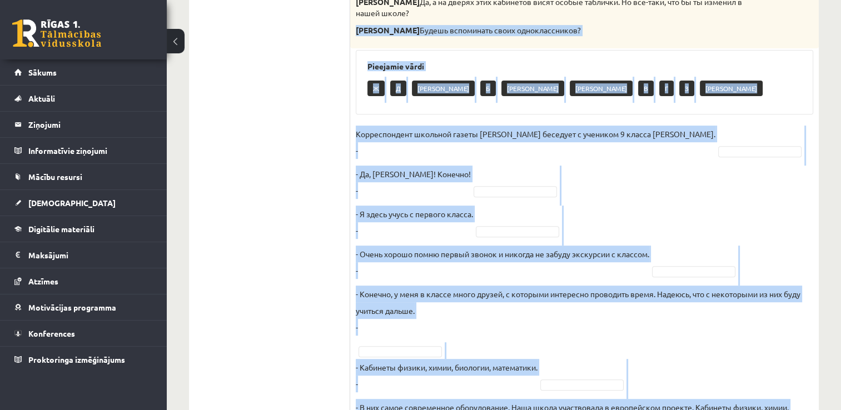
drag, startPoint x: 405, startPoint y: 361, endPoint x: 354, endPoint y: 13, distance: 351.7
click at [354, 13] on div "10p Восстановите интервью. Запишите букву вопроса. А Какие события из школьной …" at bounding box center [584, 213] width 469 height 838
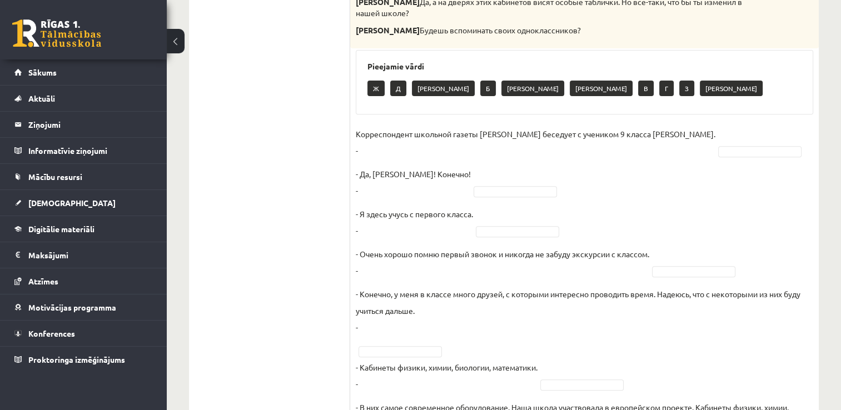
drag, startPoint x: 263, startPoint y: 208, endPoint x: 270, endPoint y: 208, distance: 7.2
click at [265, 208] on ul "1. uzdevums 2. uzdevums 3. uzdevums 4. uzdevums 5. uzdevums 6. uzdevums 7. uzde…" at bounding box center [275, 207] width 150 height 849
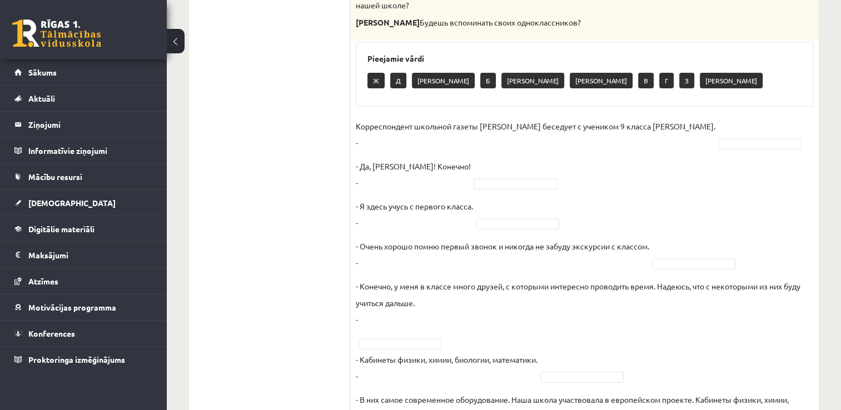
scroll to position [361, 0]
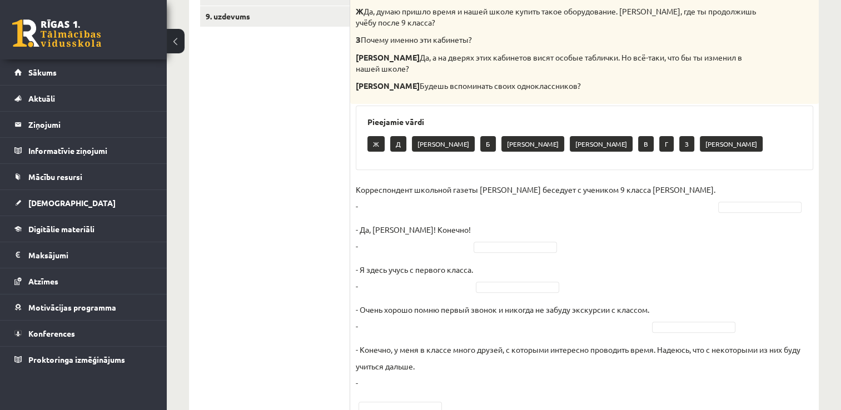
click at [262, 173] on ul "1. uzdevums 2. uzdevums 3. uzdevums 4. uzdevums 5. uzdevums 6. uzdevums 7. uzde…" at bounding box center [275, 262] width 150 height 849
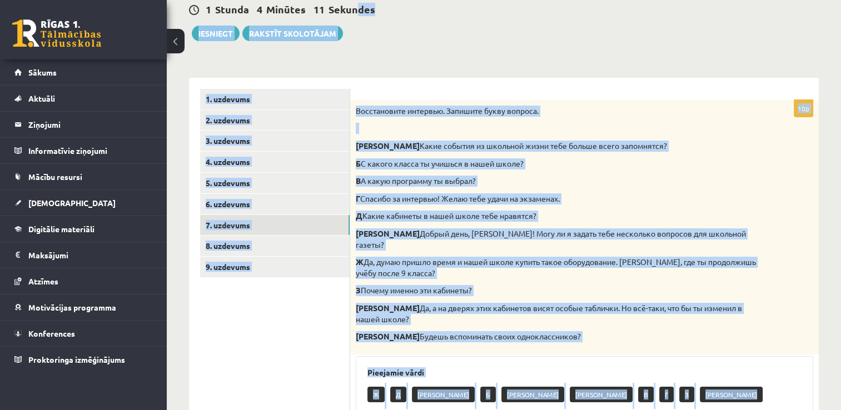
scroll to position [110, 0]
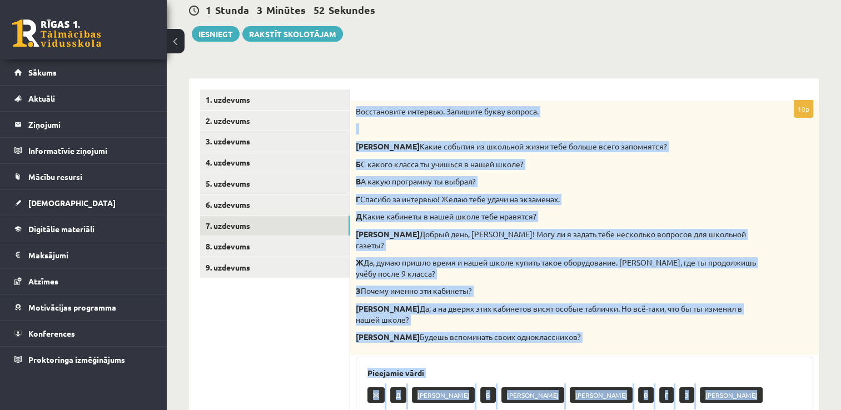
drag, startPoint x: 400, startPoint y: 362, endPoint x: 357, endPoint y: 97, distance: 268.1
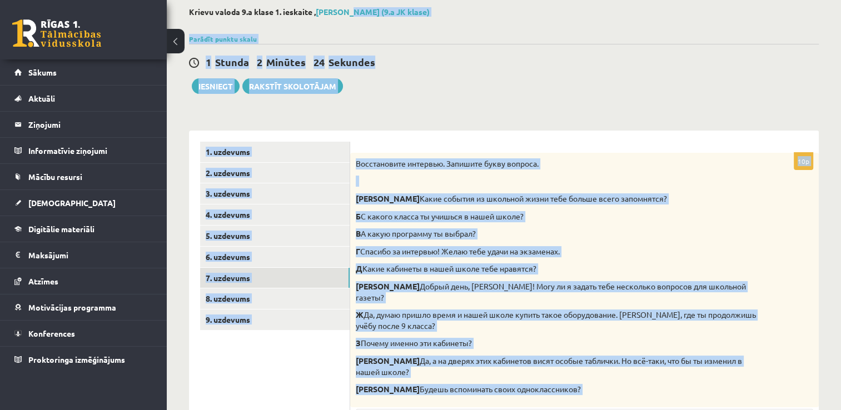
scroll to position [19, 0]
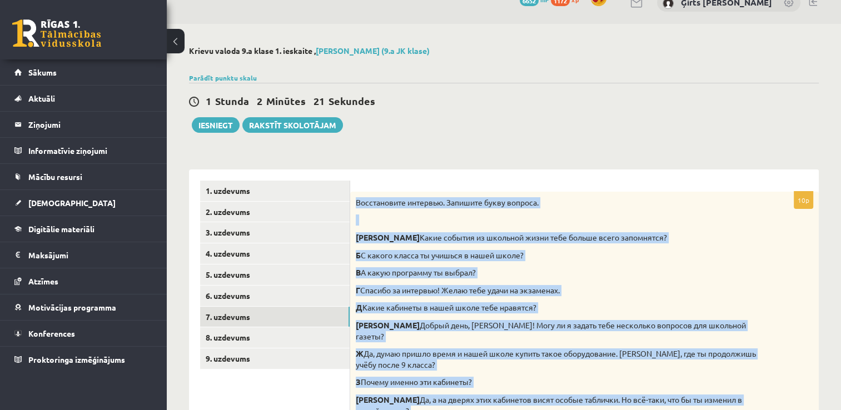
drag, startPoint x: 402, startPoint y: 361, endPoint x: 355, endPoint y: 196, distance: 171.9
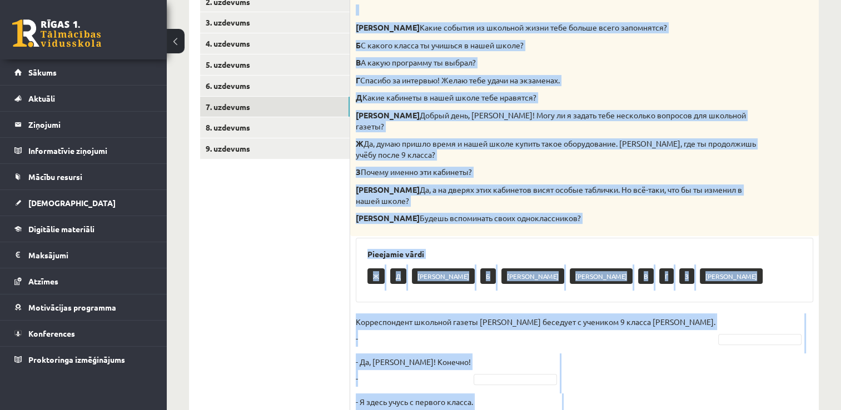
scroll to position [241, 0]
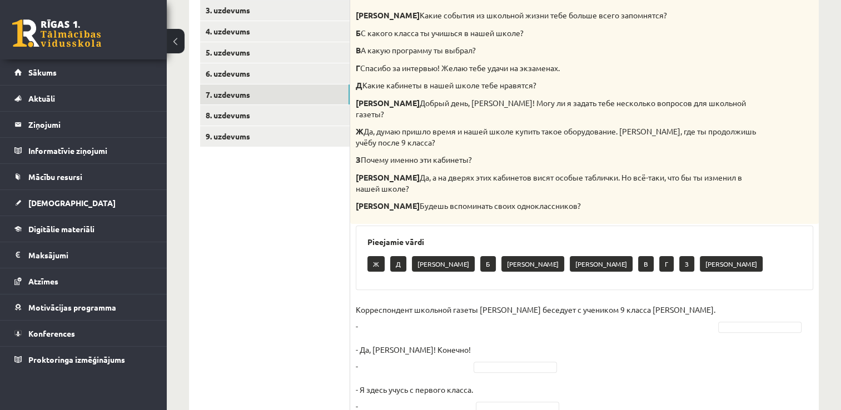
click at [329, 250] on ul "1. uzdevums 2. uzdevums 3. uzdevums 4. uzdevums 5. uzdevums 6. uzdevums 7. uzde…" at bounding box center [275, 382] width 150 height 849
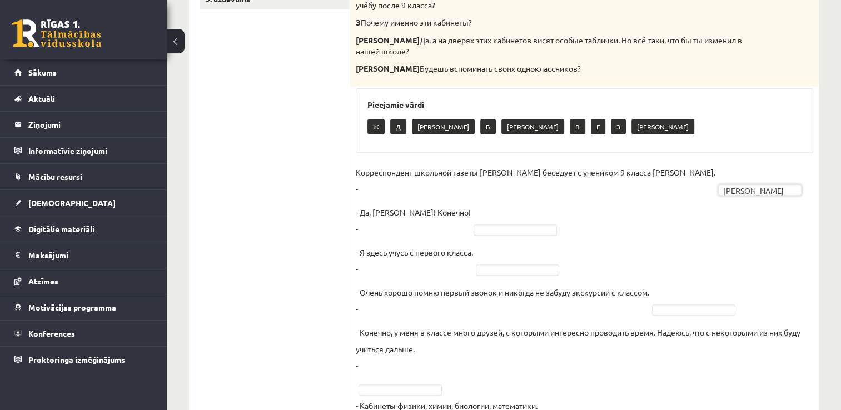
scroll to position [408, 0]
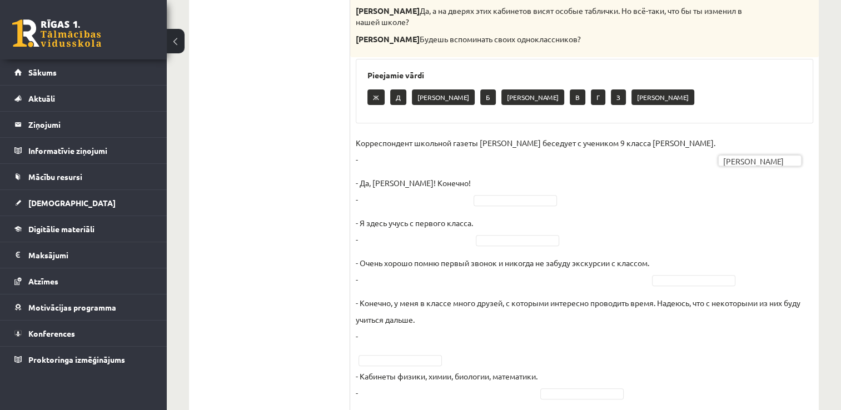
click at [310, 208] on ul "1. uzdevums 2. uzdevums 3. uzdevums 4. uzdevums 5. uzdevums 6. uzdevums 7. uzde…" at bounding box center [275, 216] width 150 height 849
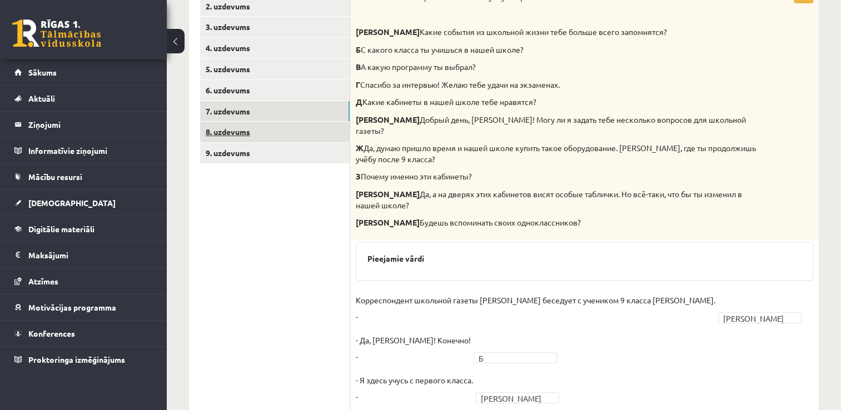
scroll to position [195, 0]
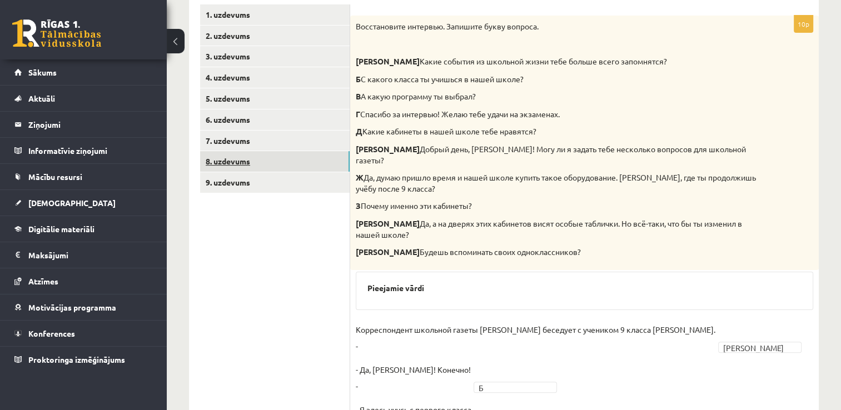
click at [246, 166] on link "8. uzdevums" at bounding box center [275, 161] width 150 height 21
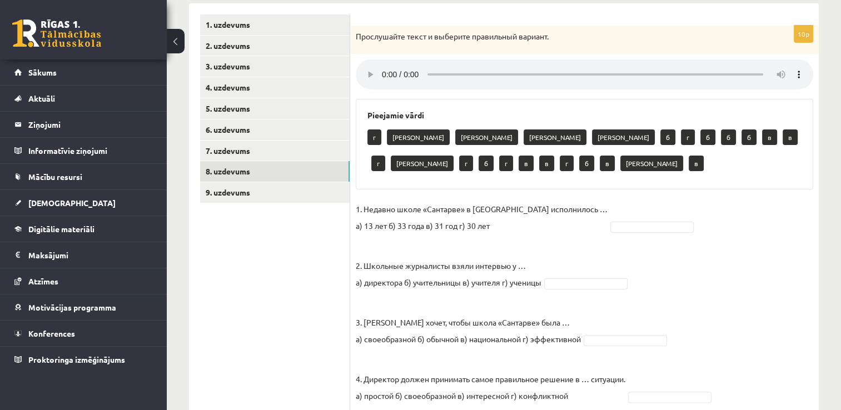
scroll to position [140, 0]
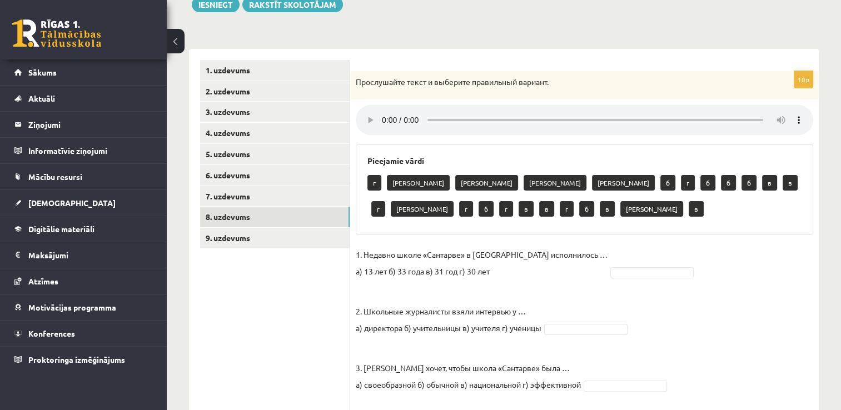
drag, startPoint x: 796, startPoint y: 124, endPoint x: 757, endPoint y: 17, distance: 114.1
click at [757, 17] on div "**********" at bounding box center [504, 377] width 674 height 949
click at [488, 20] on div "**********" at bounding box center [504, 377] width 674 height 949
click at [242, 241] on link "9. uzdevums" at bounding box center [275, 238] width 150 height 21
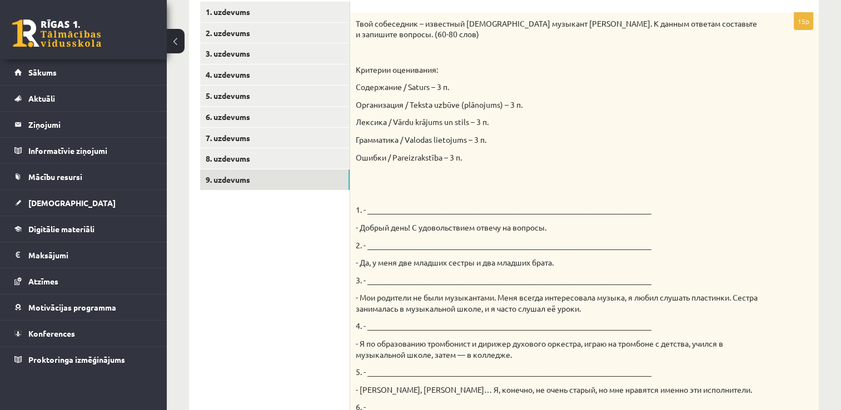
scroll to position [154, 0]
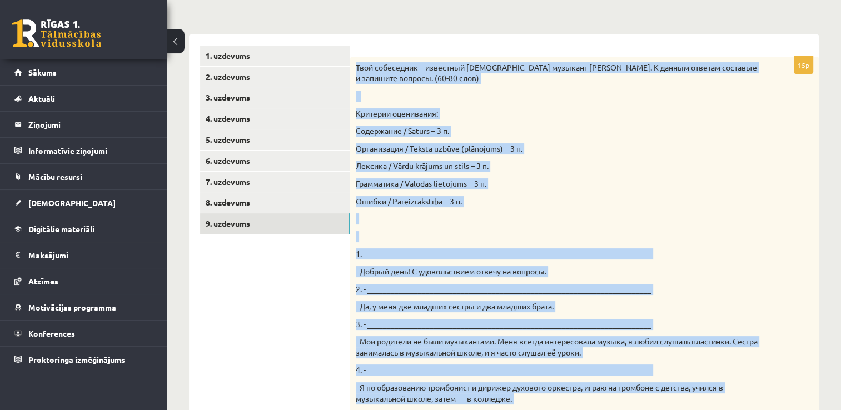
drag, startPoint x: 566, startPoint y: 216, endPoint x: 355, endPoint y: 62, distance: 260.6
click at [355, 62] on div "Твой собеседник – известный латвийский музыкант Интарс Бусулис. К данным ответа…" at bounding box center [584, 364] width 469 height 614
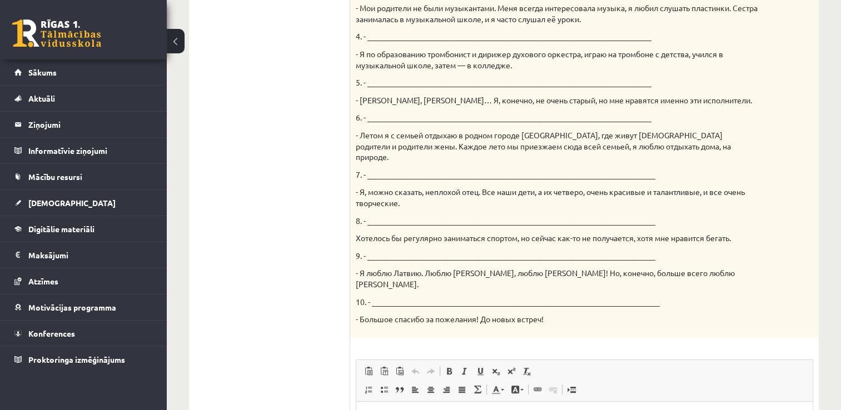
scroll to position [679, 0]
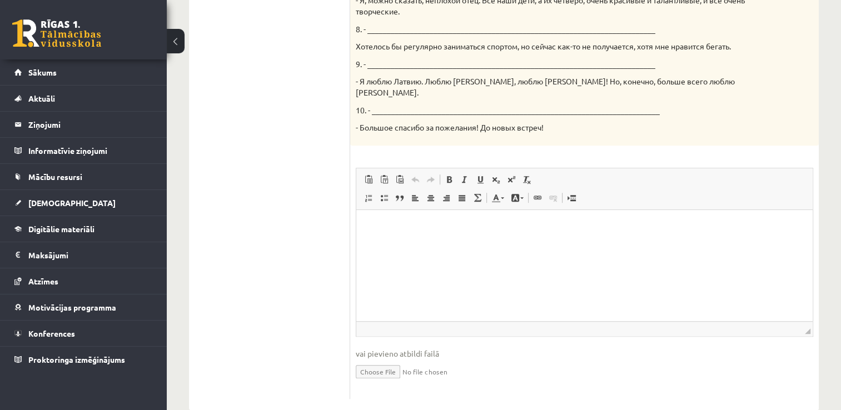
click at [367, 224] on p "Bagātinātā teksta redaktors, wiswyg-editor-user-answer-47434064961720" at bounding box center [584, 227] width 434 height 12
click at [414, 218] on span "Ielīmēt" at bounding box center [410, 215] width 31 height 16
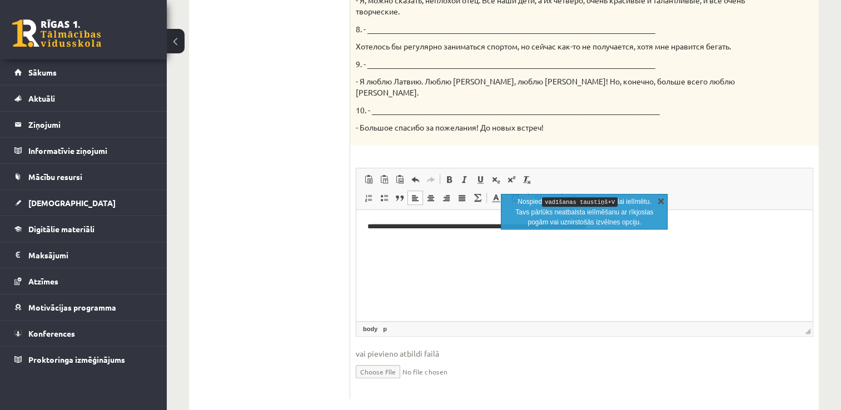
drag, startPoint x: 667, startPoint y: 202, endPoint x: 391, endPoint y: 27, distance: 326.6
click at [667, 202] on link "X" at bounding box center [660, 200] width 11 height 11
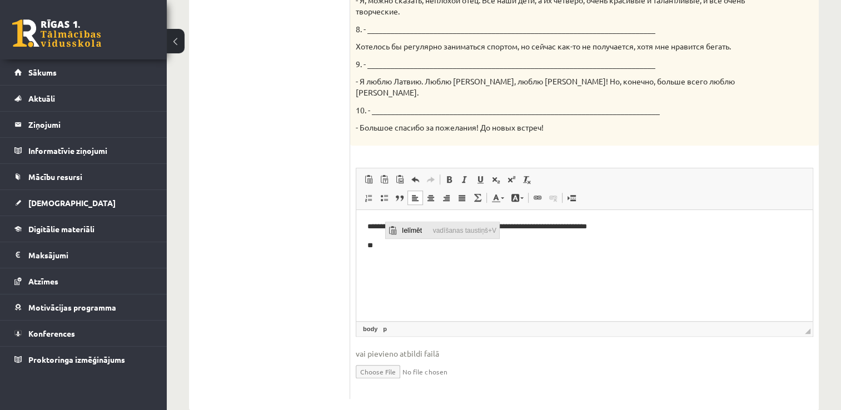
click at [411, 234] on span "Ielīmēt" at bounding box center [414, 230] width 31 height 16
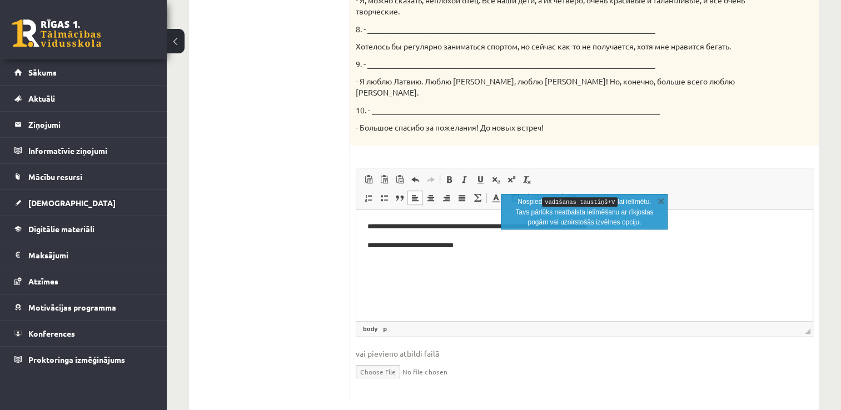
click at [505, 262] on html "**********" at bounding box center [584, 236] width 456 height 52
click at [660, 200] on link "X" at bounding box center [660, 200] width 11 height 11
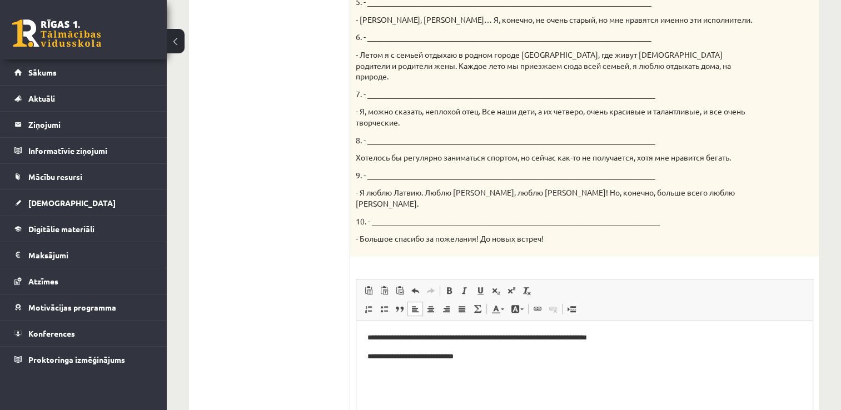
scroll to position [679, 0]
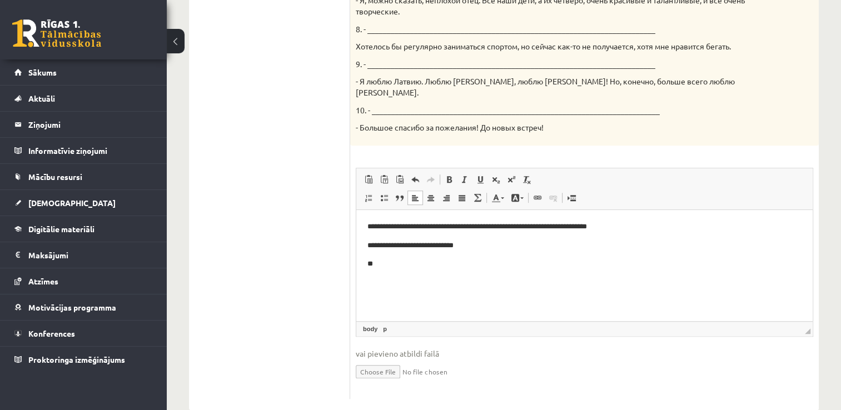
drag, startPoint x: 389, startPoint y: 272, endPoint x: 419, endPoint y: 296, distance: 38.4
click at [420, 281] on html "**********" at bounding box center [584, 245] width 456 height 71
click at [419, 252] on span "Ielīmēt" at bounding box center [420, 256] width 31 height 16
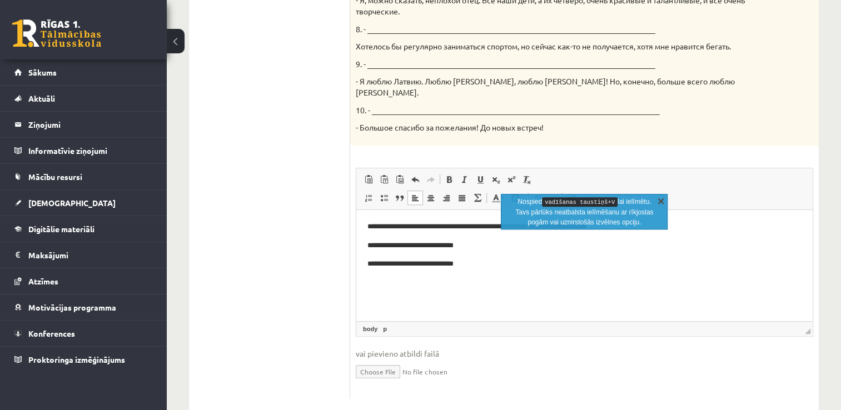
drag, startPoint x: 661, startPoint y: 203, endPoint x: 306, endPoint y: 38, distance: 391.2
click at [661, 203] on link "X" at bounding box center [660, 200] width 11 height 11
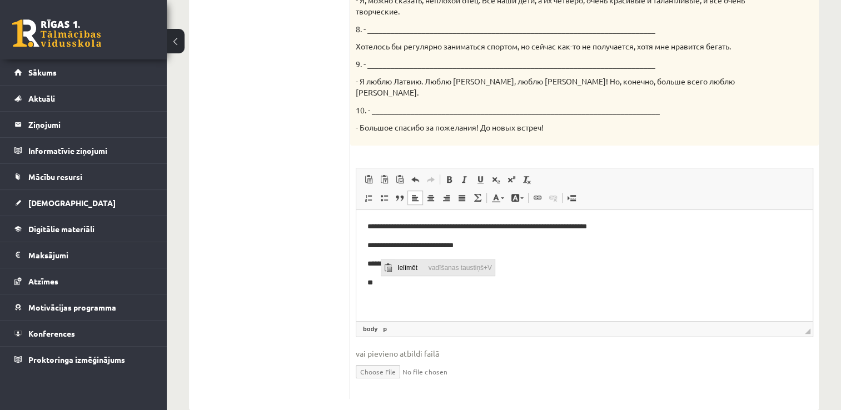
click at [396, 266] on span "Ielīmēt" at bounding box center [409, 267] width 31 height 16
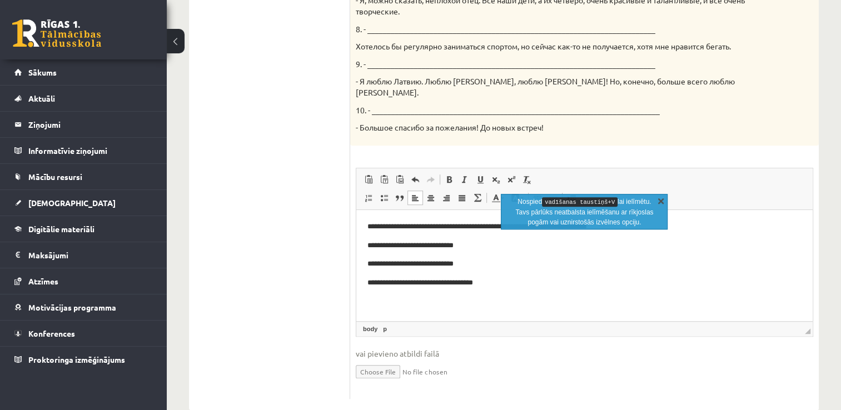
click at [659, 201] on link "X" at bounding box center [660, 200] width 11 height 11
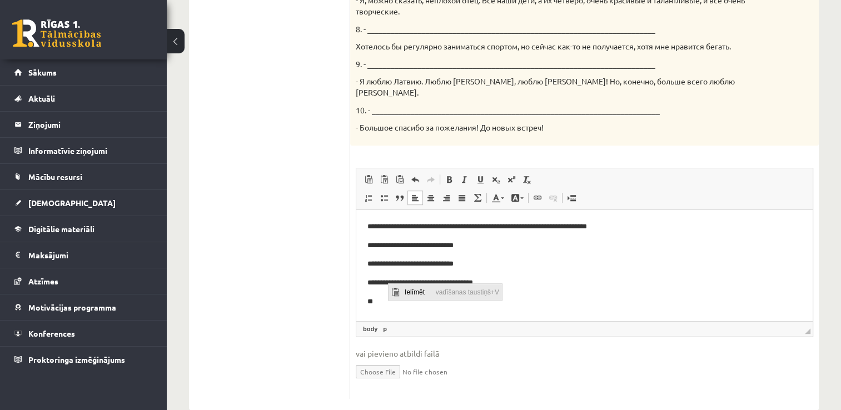
click at [414, 293] on span "Ielīmēt" at bounding box center [416, 292] width 31 height 16
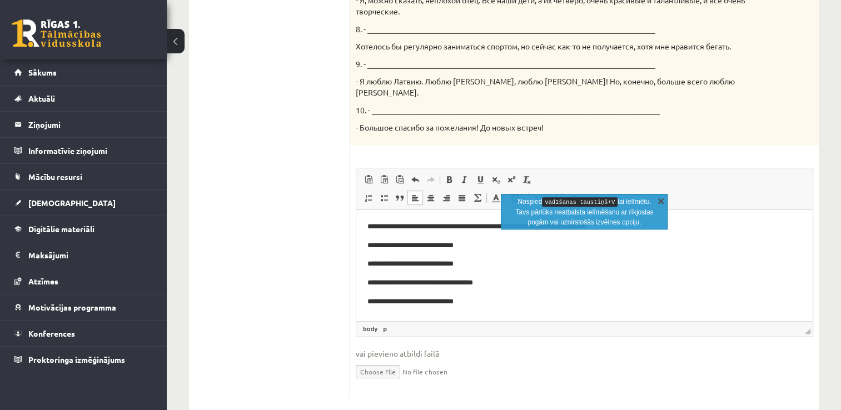
click at [664, 199] on link "X" at bounding box center [660, 200] width 11 height 11
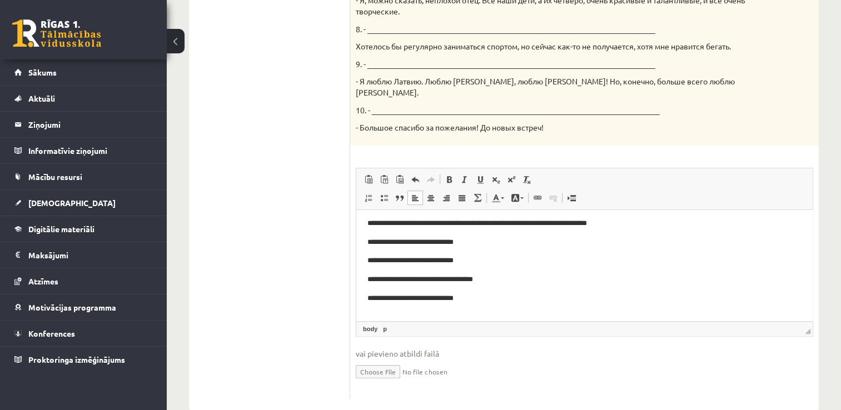
scroll to position [4, 0]
click at [409, 304] on span "Ielīmēt" at bounding box center [421, 302] width 31 height 16
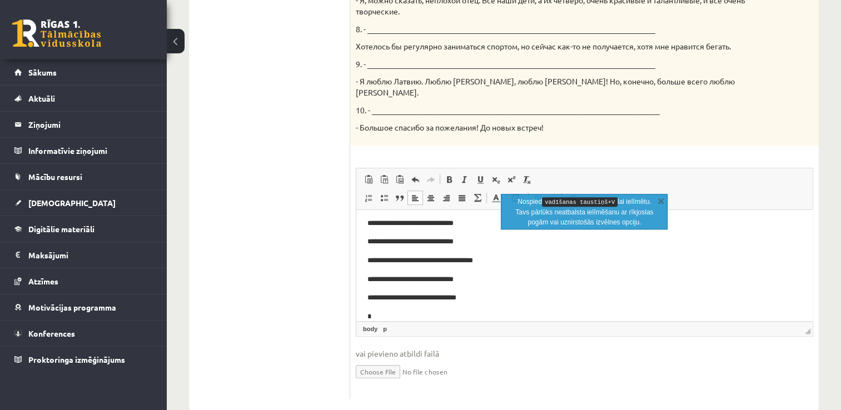
scroll to position [22, 0]
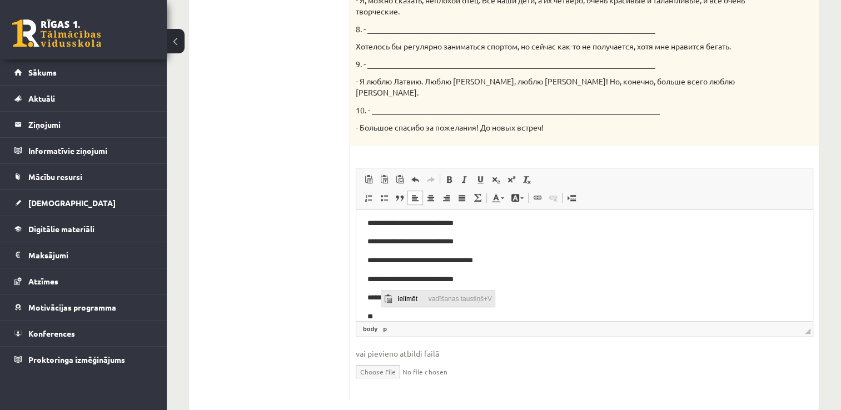
click at [401, 301] on span "Ielīmēt" at bounding box center [409, 298] width 31 height 16
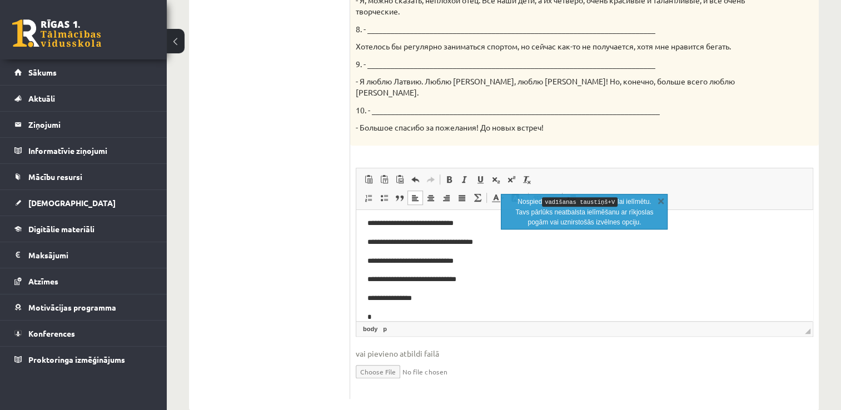
scroll to position [41, 0]
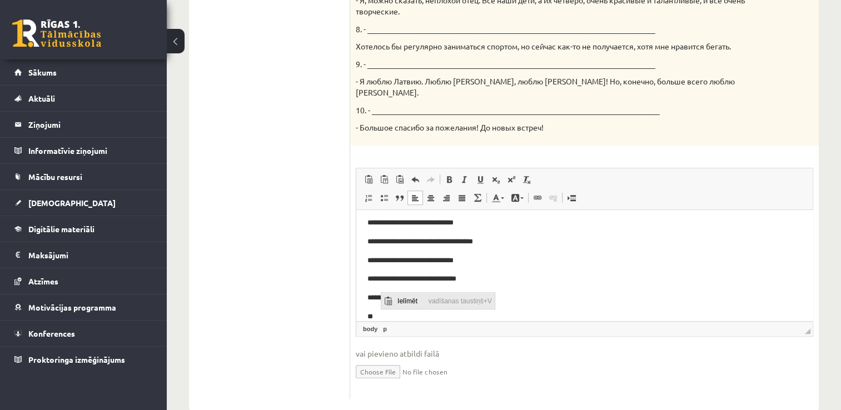
click at [403, 299] on span "Ielīmēt" at bounding box center [409, 300] width 31 height 16
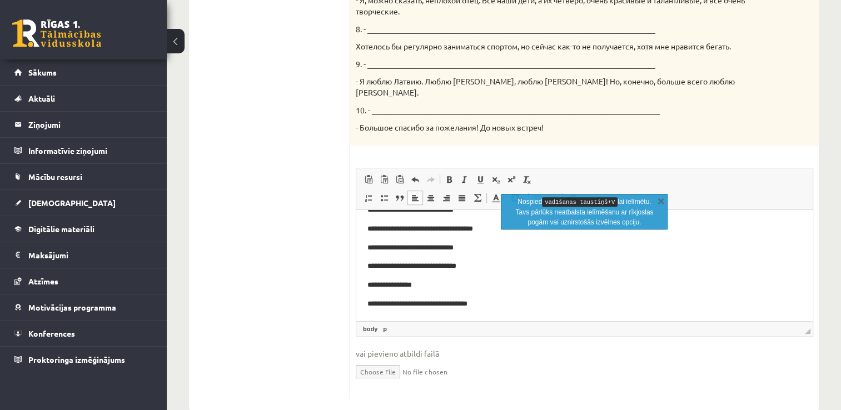
scroll to position [60, 0]
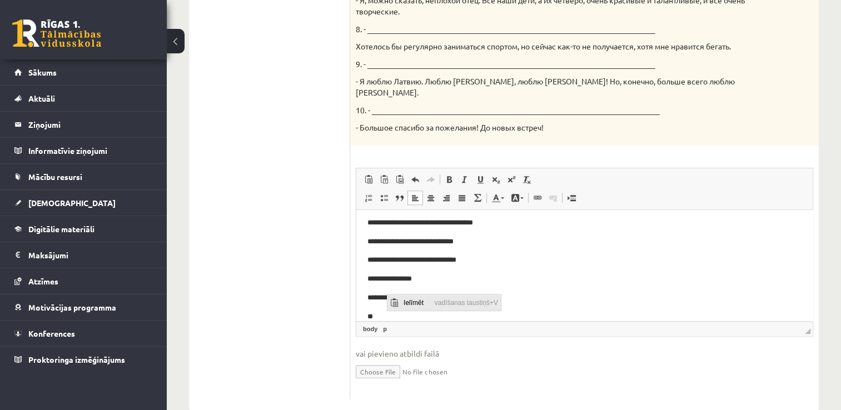
click at [404, 299] on span "Ielīmēt" at bounding box center [415, 302] width 31 height 16
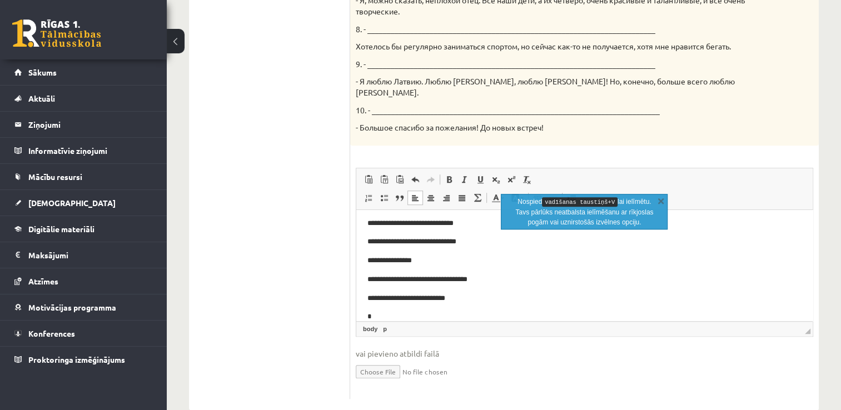
scroll to position [79, 0]
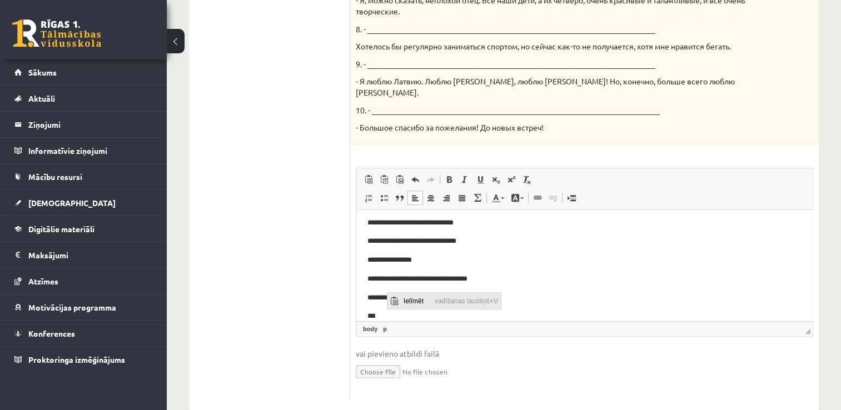
click at [409, 301] on span "Ielīmēt" at bounding box center [415, 300] width 31 height 16
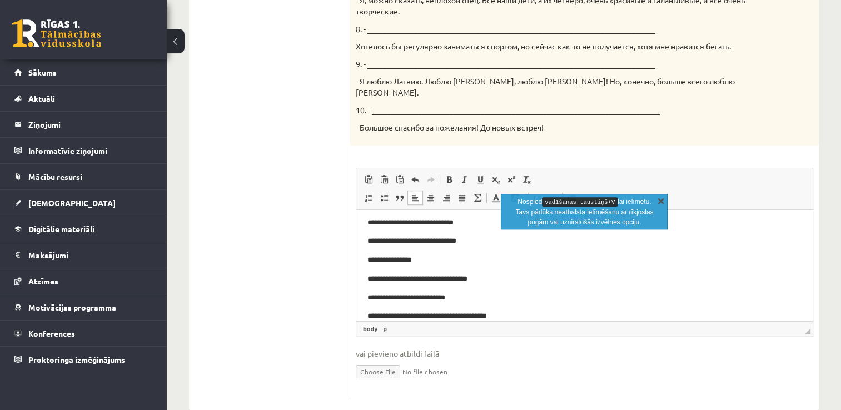
click at [664, 200] on link "X" at bounding box center [660, 200] width 11 height 11
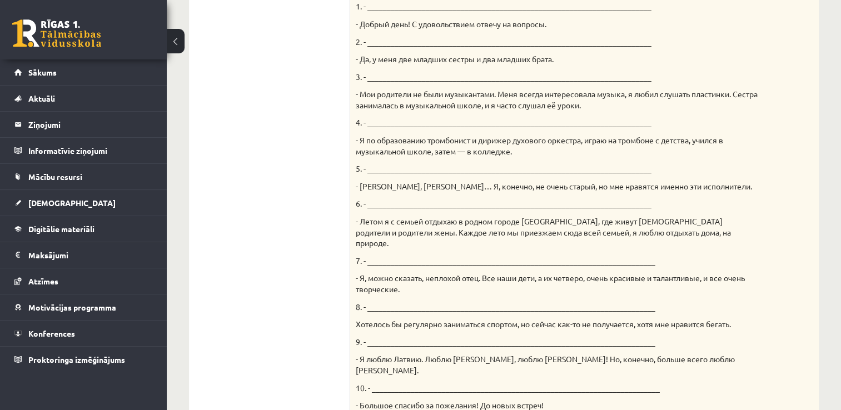
scroll to position [123, 0]
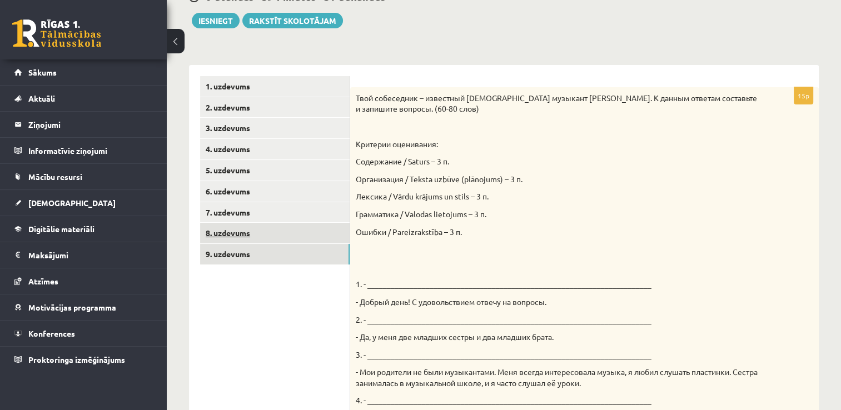
click at [236, 232] on link "8. uzdevums" at bounding box center [275, 233] width 150 height 21
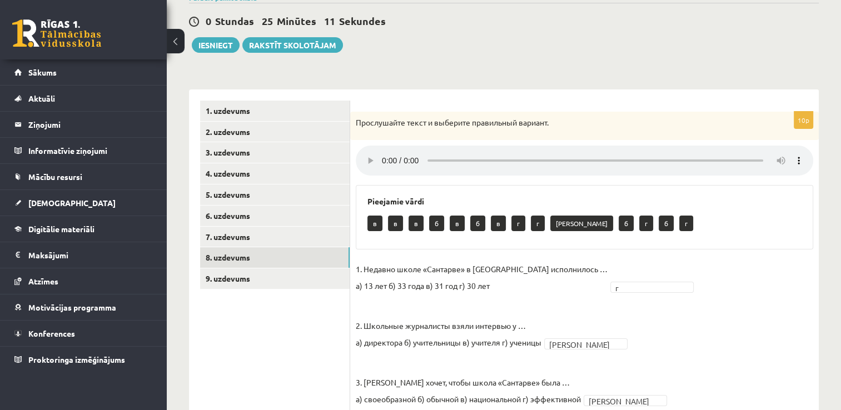
scroll to position [167, 0]
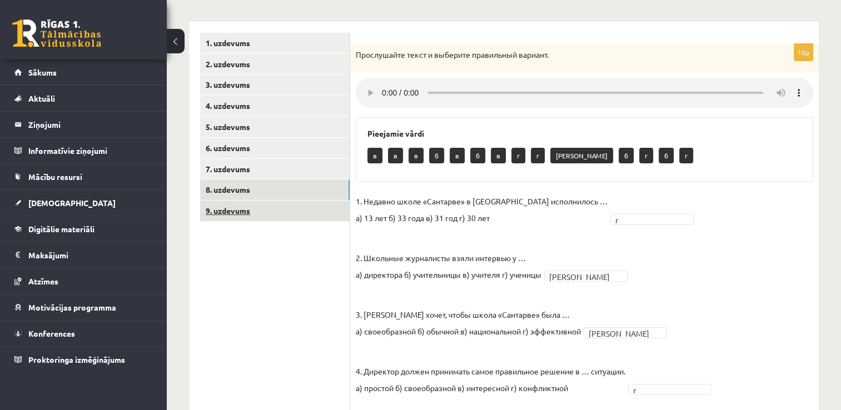
click at [248, 212] on link "9. uzdevums" at bounding box center [275, 211] width 150 height 21
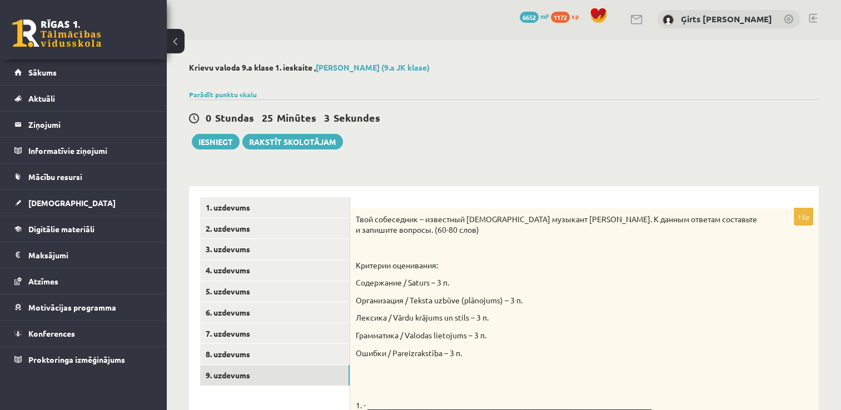
scroll to position [0, 0]
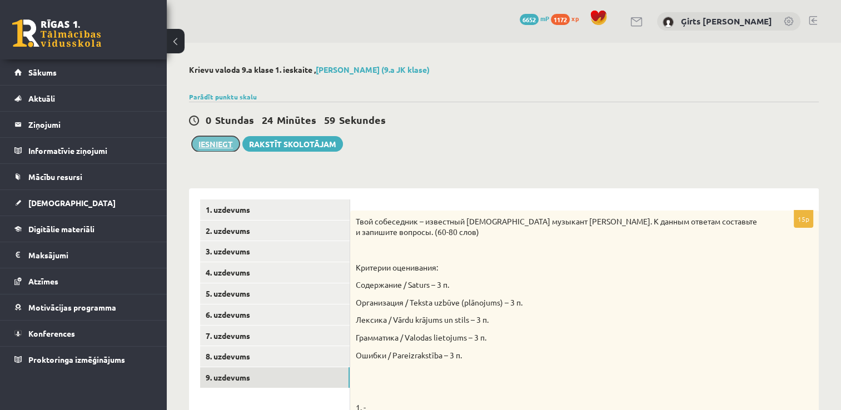
click at [217, 146] on button "Iesniegt" at bounding box center [216, 144] width 48 height 16
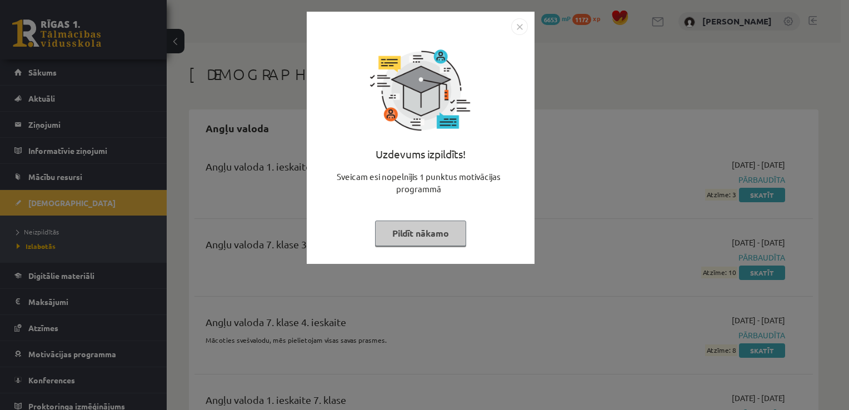
click at [405, 231] on button "Pildīt nākamo" at bounding box center [420, 234] width 91 height 26
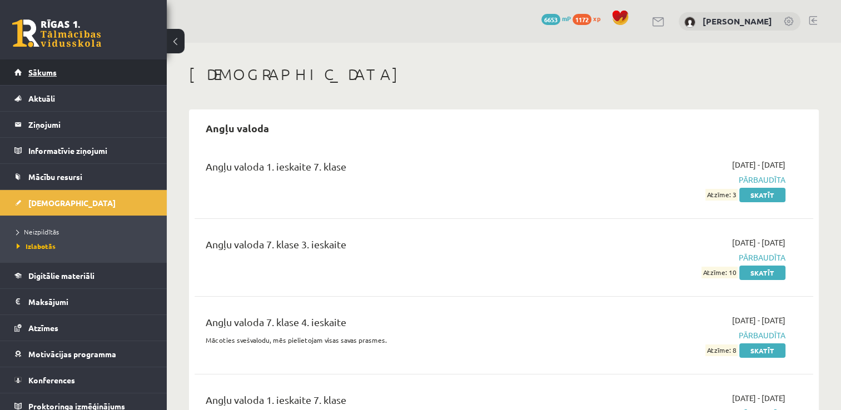
click at [44, 76] on span "Sākums" at bounding box center [42, 72] width 28 height 10
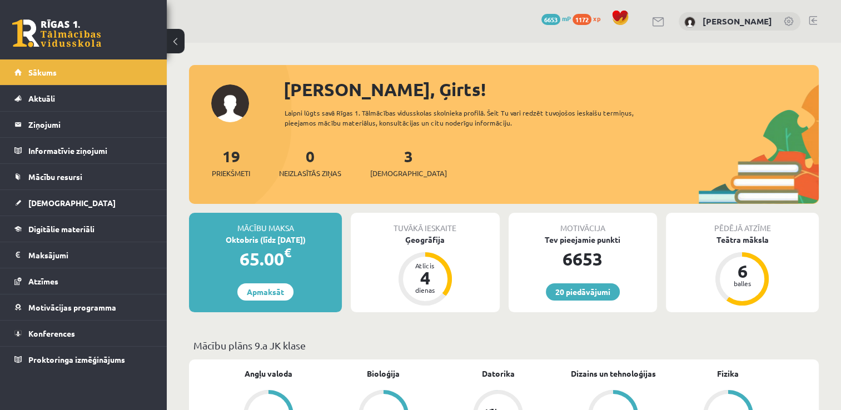
click at [496, 340] on p "Mācību plāns 9.a JK klase" at bounding box center [503, 345] width 621 height 15
click at [402, 173] on span "[DEMOGRAPHIC_DATA]" at bounding box center [408, 173] width 77 height 11
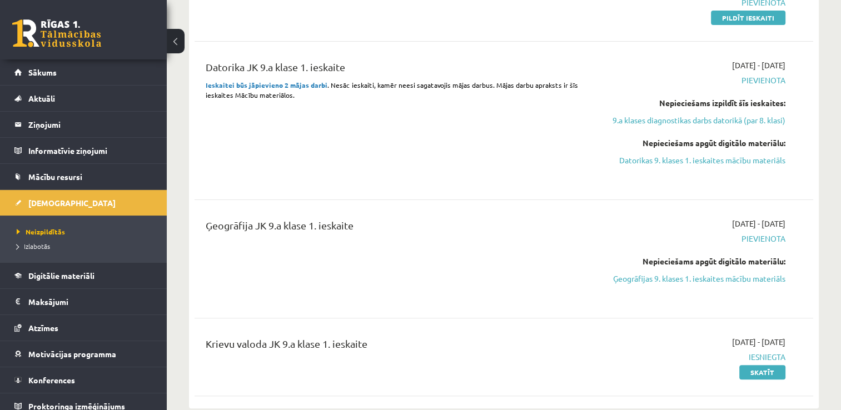
scroll to position [389, 0]
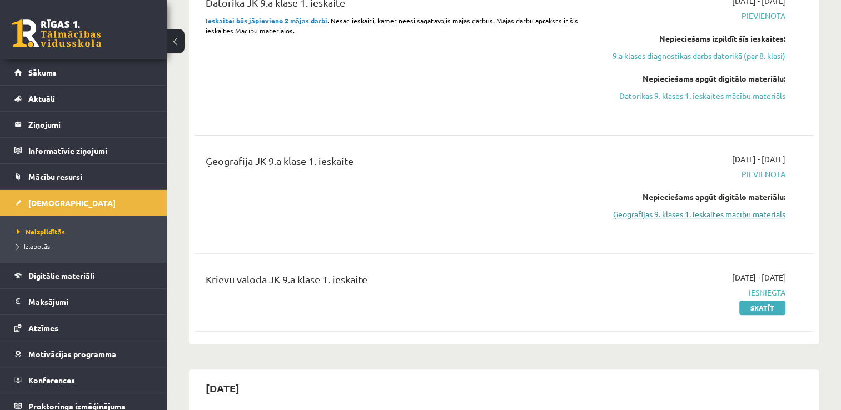
click at [718, 213] on link "Ģeogrāfijas 9. klases 1. ieskaites mācību materiāls" at bounding box center [694, 214] width 182 height 12
